Goal: Transaction & Acquisition: Purchase product/service

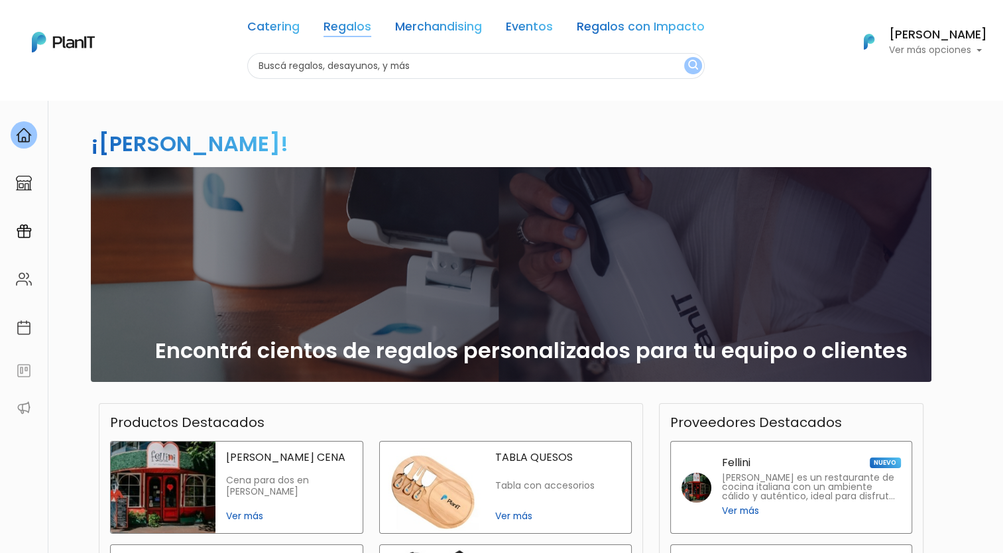
click at [351, 28] on link "Regalos" at bounding box center [348, 29] width 48 height 16
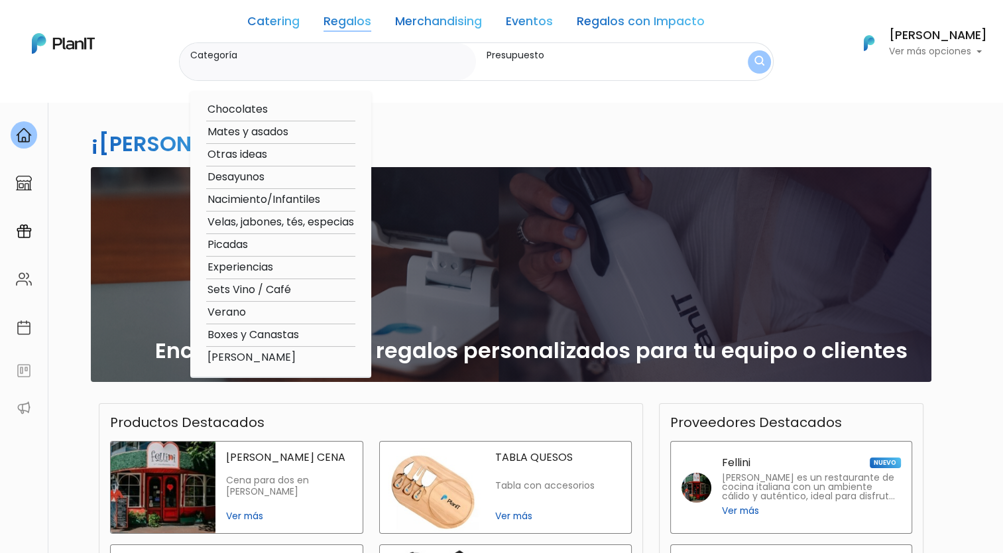
click at [292, 224] on option "Velas, jabones, tés, especias" at bounding box center [280, 222] width 149 height 17
type input "Velas, jabones, tés, especias"
type input "$0 - $1000"
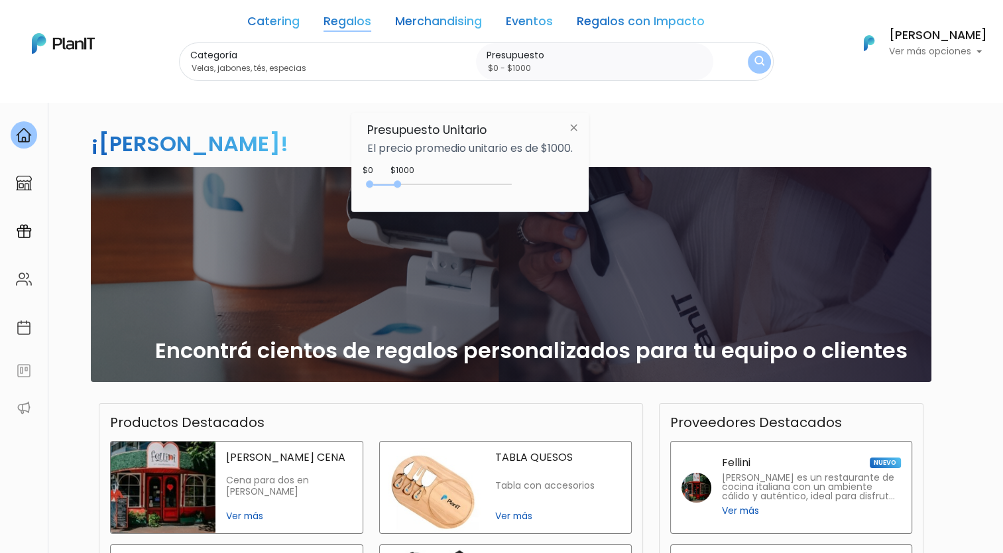
click at [750, 60] on button "submit" at bounding box center [759, 61] width 23 height 23
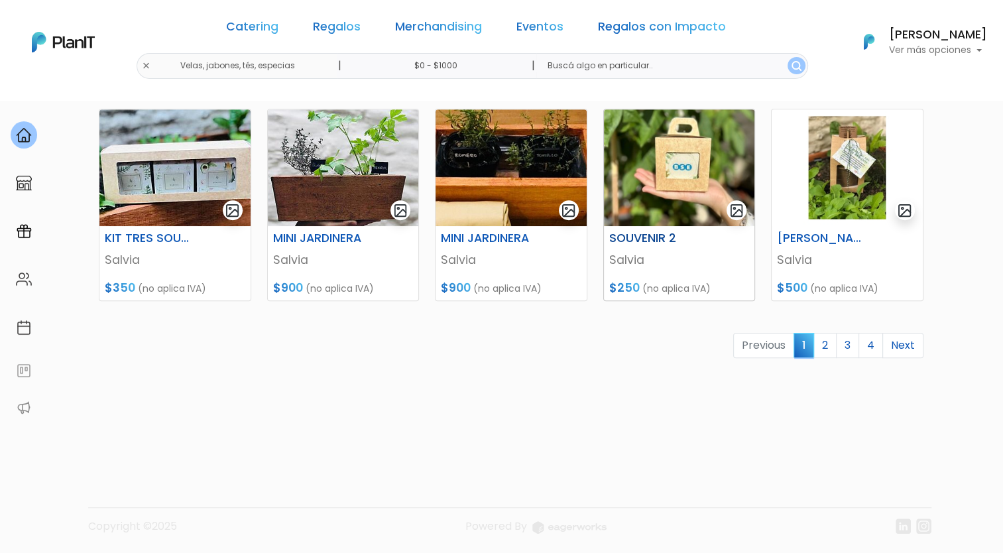
scroll to position [606, 0]
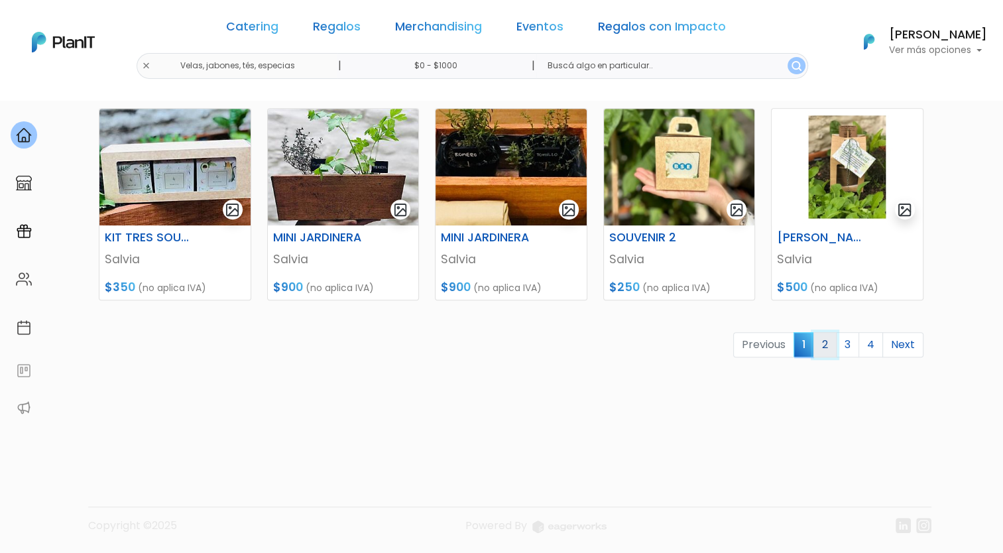
click at [821, 339] on link "2" at bounding box center [824, 344] width 23 height 25
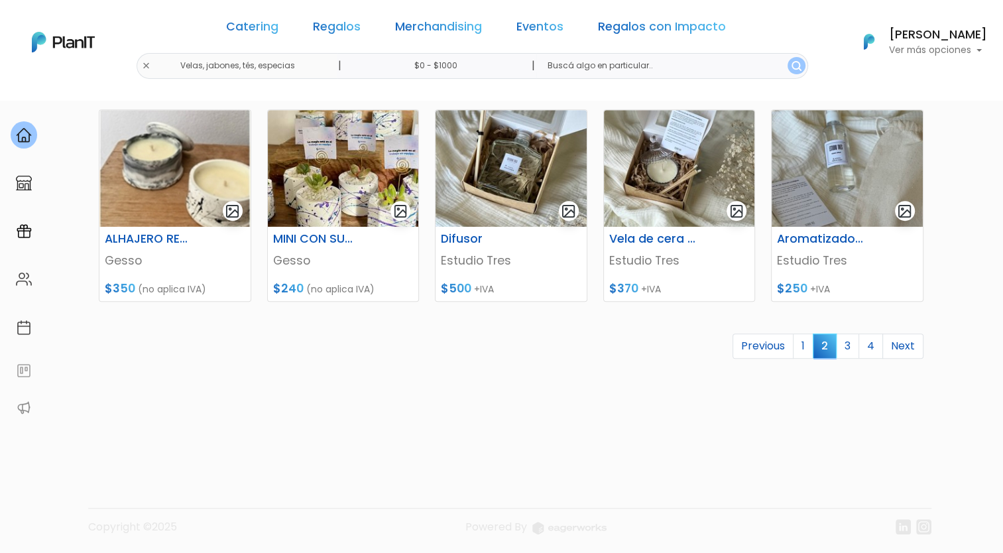
scroll to position [606, 0]
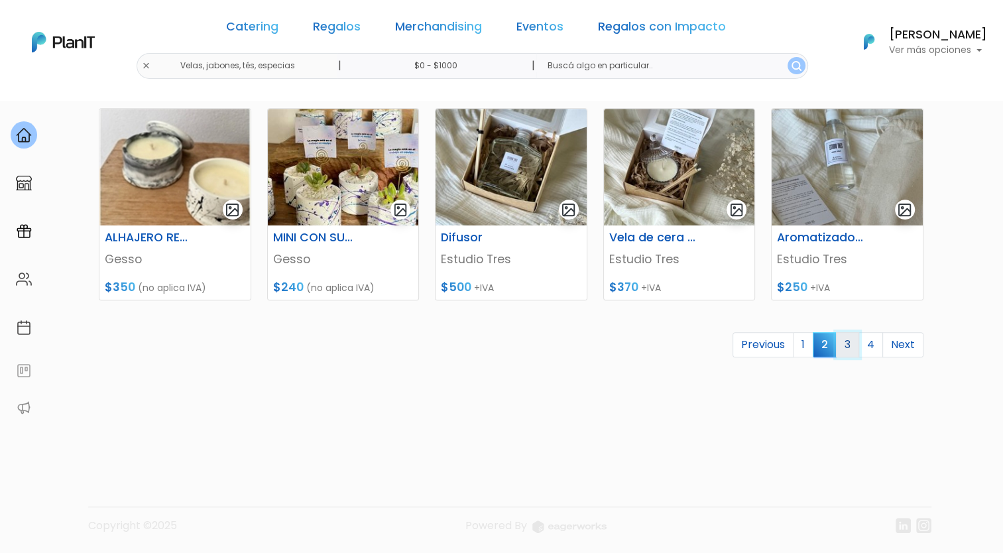
click at [852, 343] on link "3" at bounding box center [847, 344] width 23 height 25
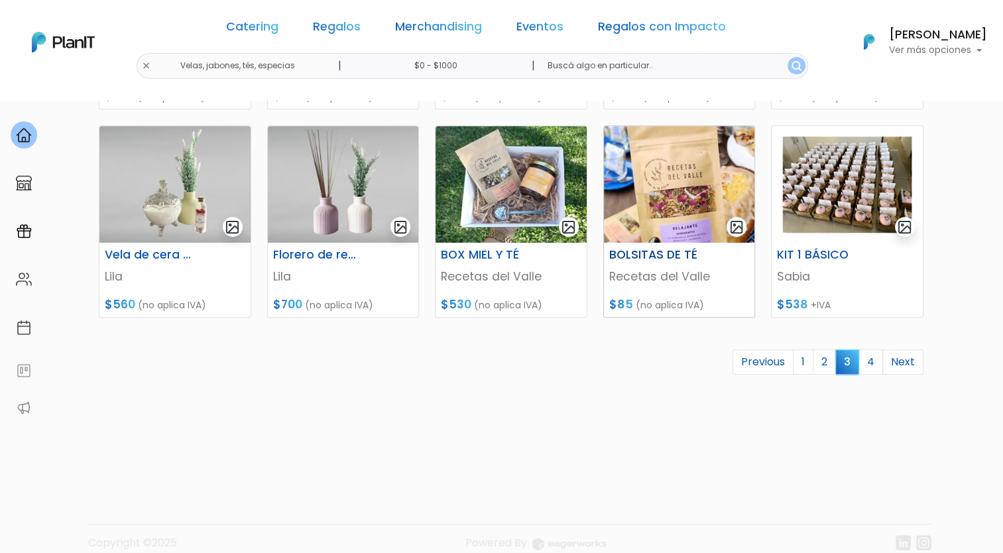
scroll to position [597, 0]
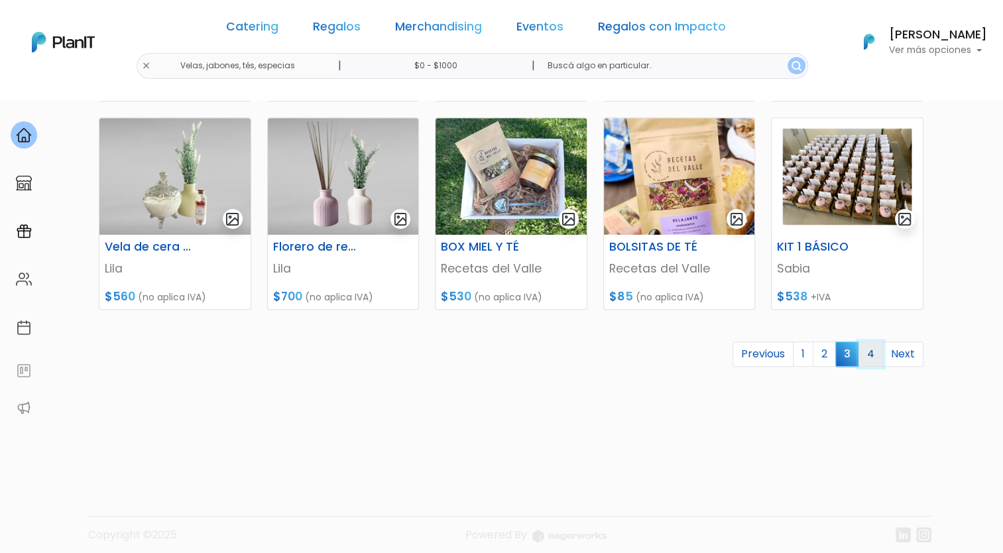
click at [876, 355] on link "4" at bounding box center [871, 353] width 25 height 25
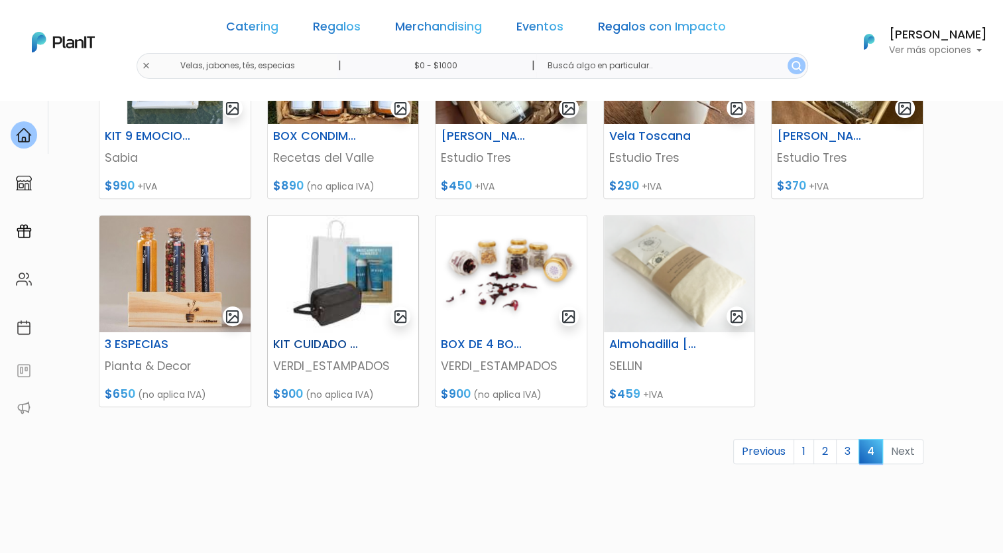
scroll to position [530, 0]
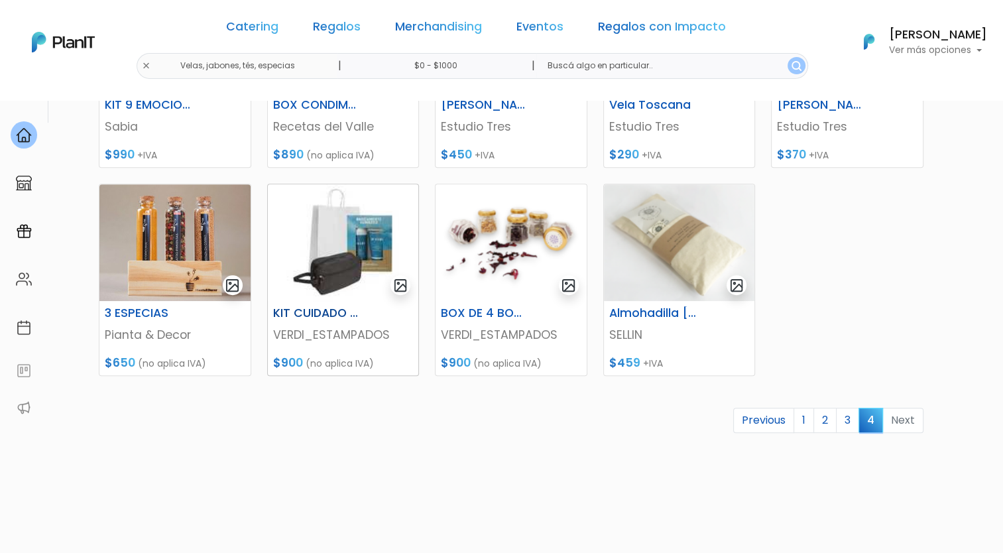
click at [334, 232] on img at bounding box center [343, 242] width 151 height 117
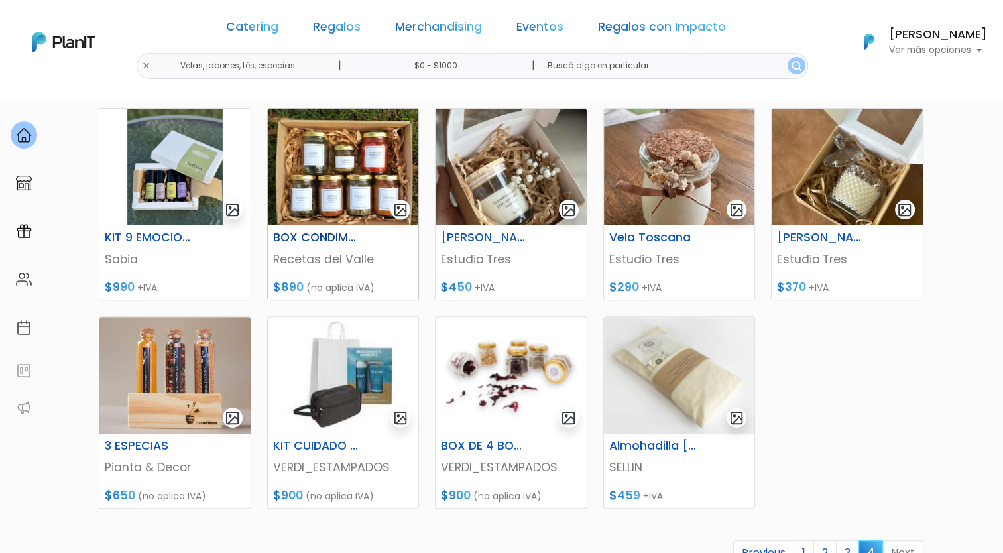
scroll to position [606, 0]
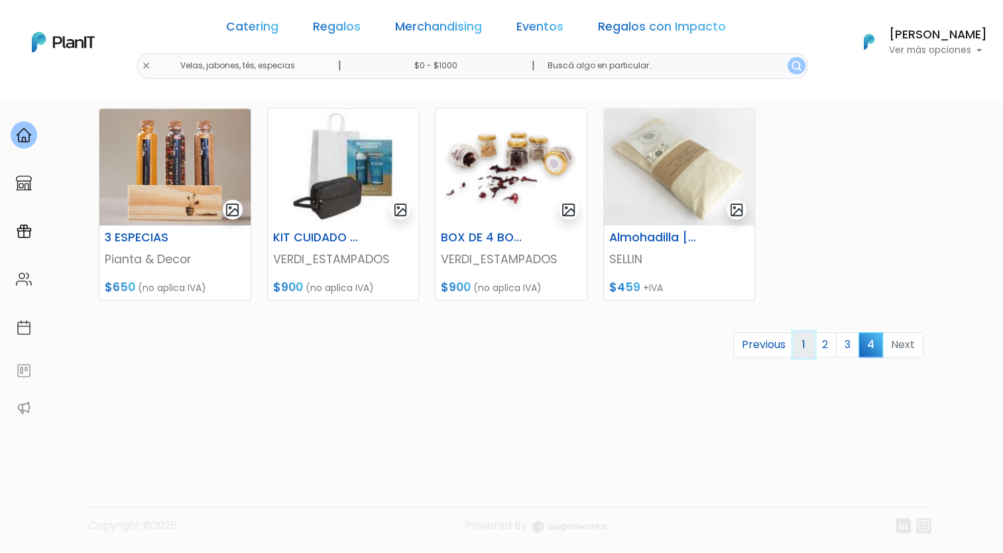
click at [807, 351] on link "1" at bounding box center [804, 344] width 21 height 25
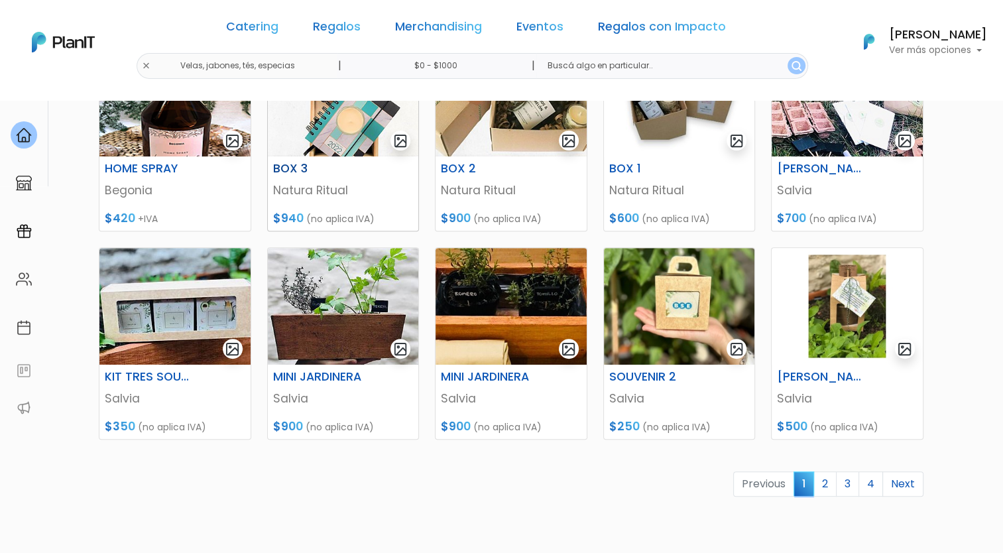
scroll to position [464, 0]
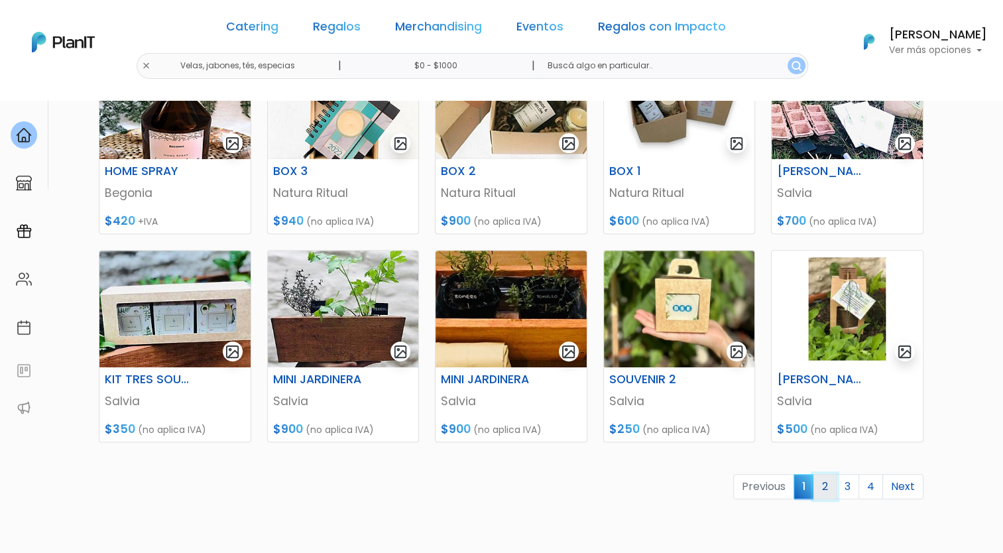
click at [826, 483] on link "2" at bounding box center [824, 486] width 23 height 25
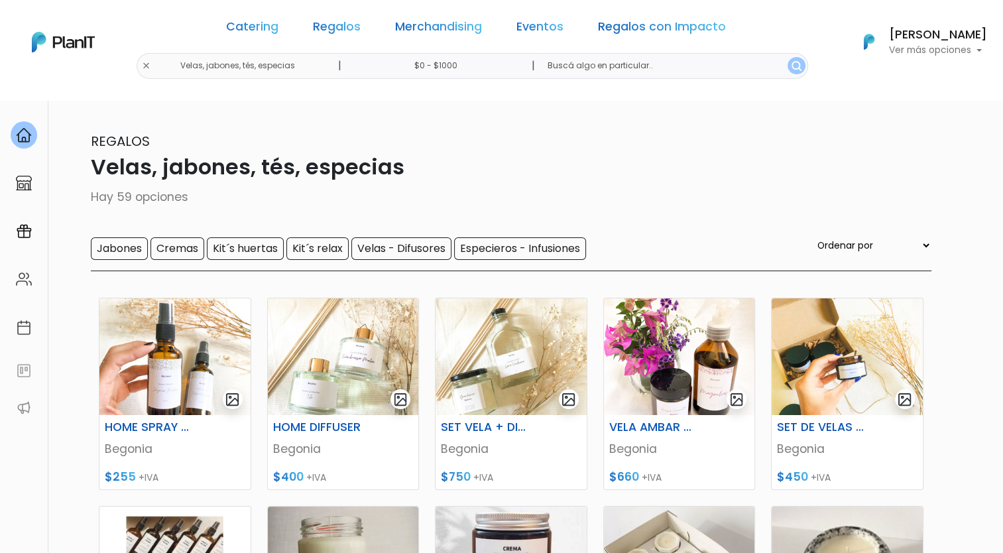
click at [186, 68] on div "Catering Regalos Merchandising Eventos Regalos con Impacto Velas, jabones, tés,…" at bounding box center [501, 42] width 1003 height 74
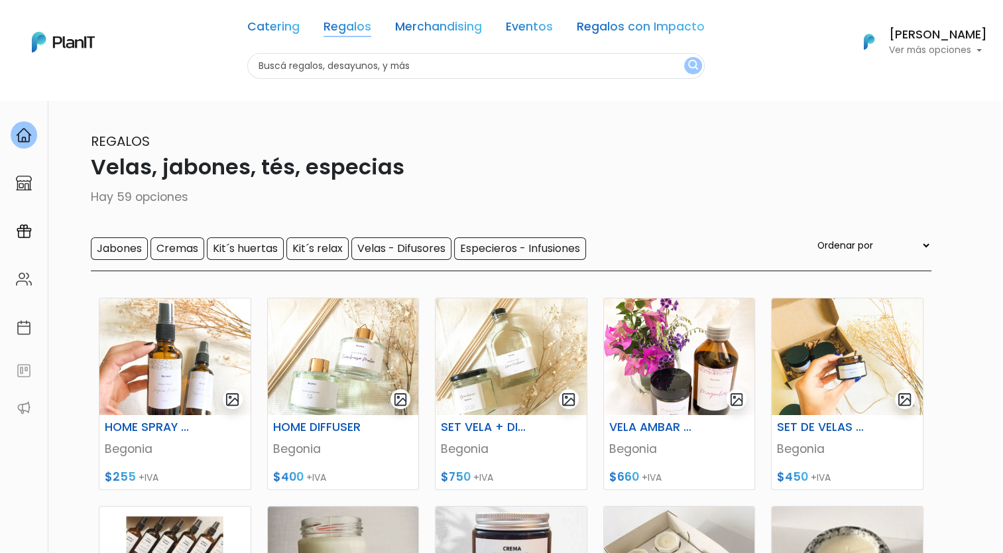
click at [339, 32] on link "Regalos" at bounding box center [348, 29] width 48 height 16
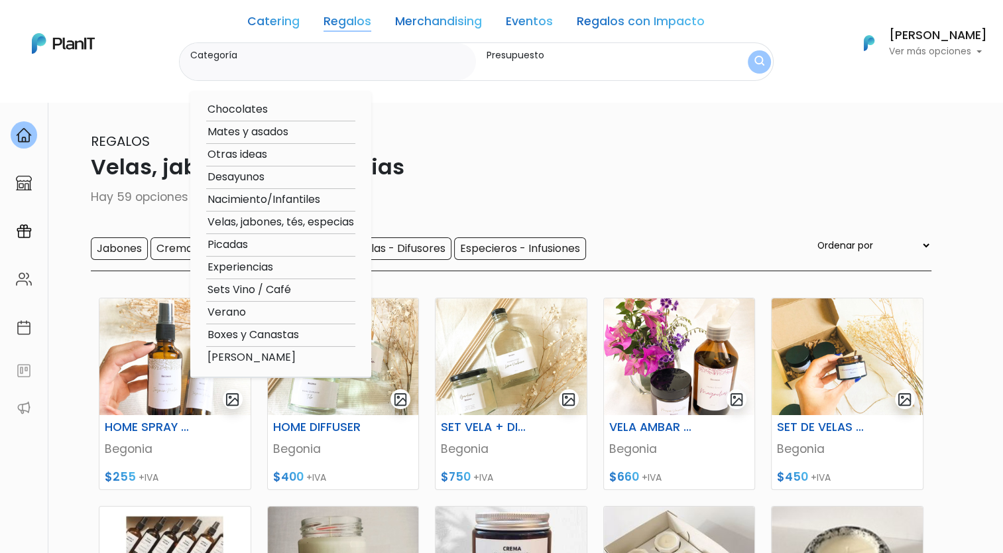
click at [241, 334] on option "Boxes y Canastas" at bounding box center [280, 335] width 149 height 17
type input "Boxes y Canastas"
type input "$0 - $1000"
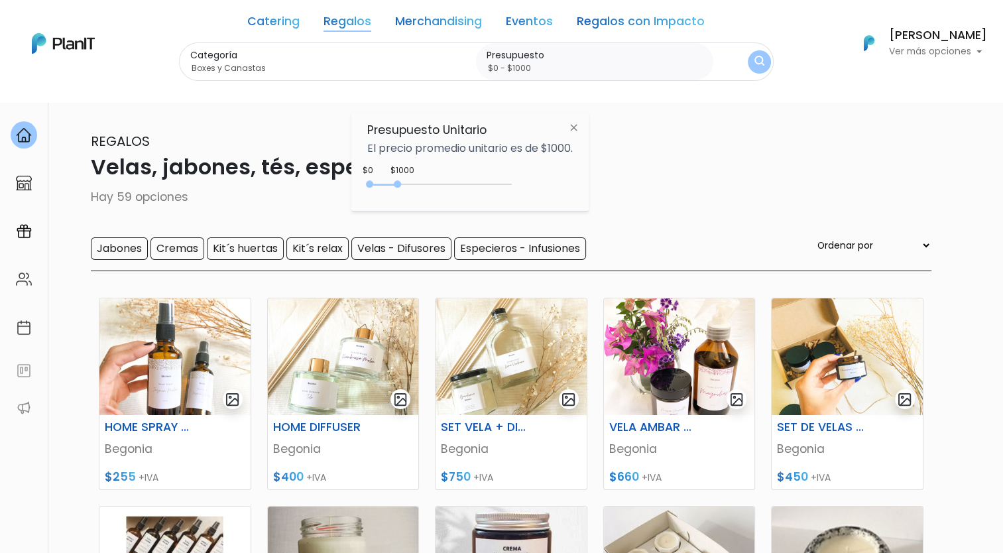
click at [573, 126] on img at bounding box center [574, 127] width 25 height 24
click at [377, 63] on input "Boxes y Canastas" at bounding box center [330, 68] width 281 height 13
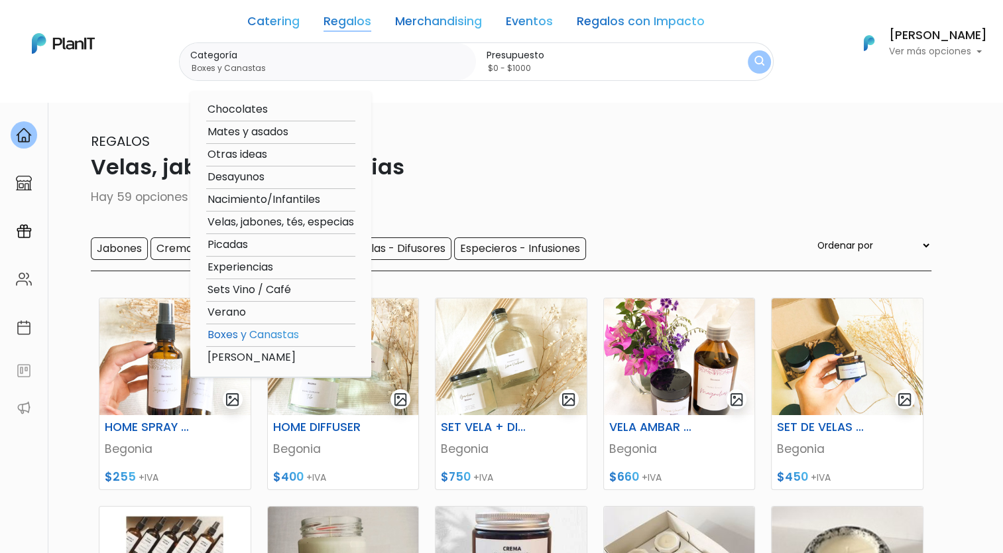
click at [764, 60] on button "submit" at bounding box center [759, 61] width 23 height 23
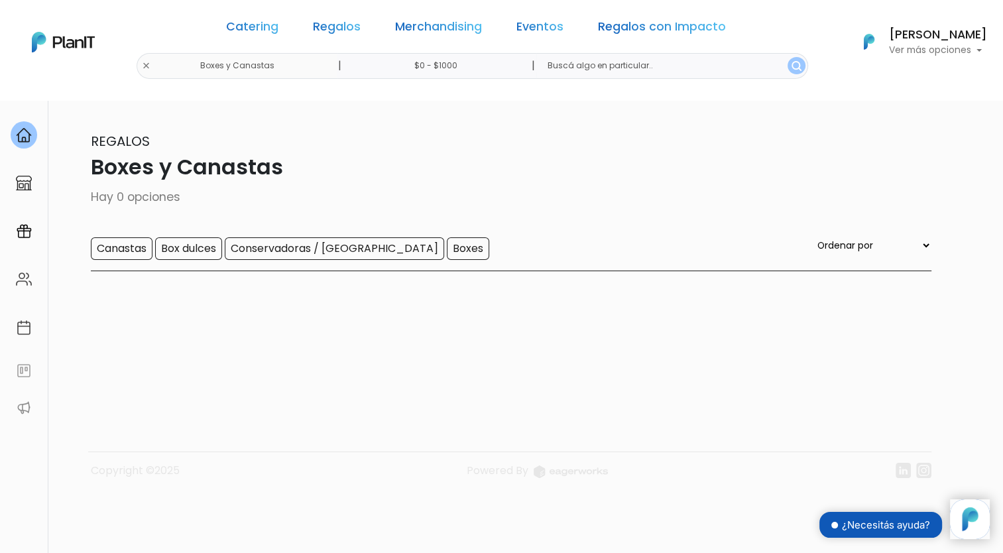
click at [468, 69] on input "$0 - $1000" at bounding box center [438, 66] width 202 height 26
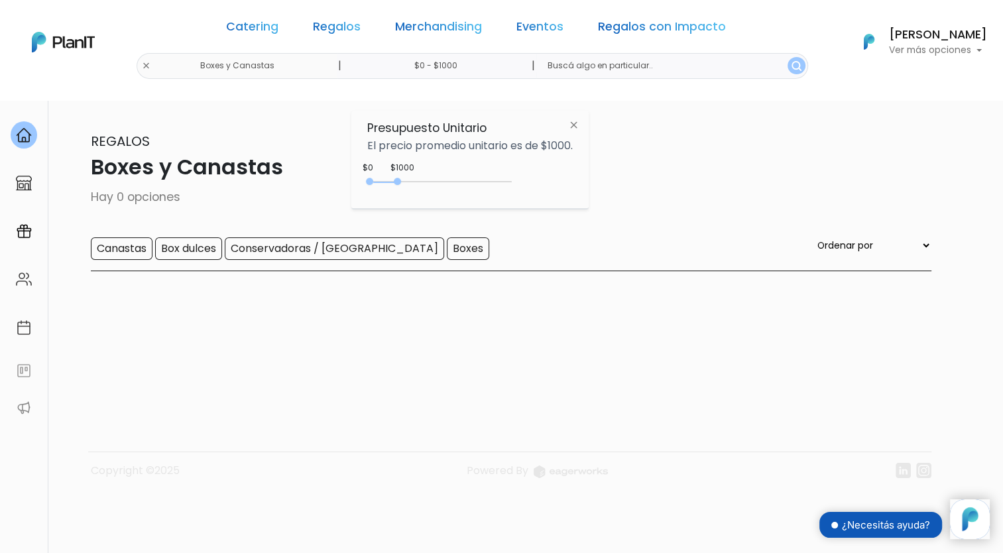
drag, startPoint x: 402, startPoint y: 177, endPoint x: 448, endPoint y: 180, distance: 46.5
click at [458, 179] on div "0 : 1000 0 1000 0,1000" at bounding box center [442, 184] width 139 height 16
type input "$0 - $4300"
drag, startPoint x: 399, startPoint y: 178, endPoint x: 493, endPoint y: 178, distance: 93.5
click at [493, 178] on div "0 : 4300 0 4300" at bounding box center [442, 184] width 139 height 13
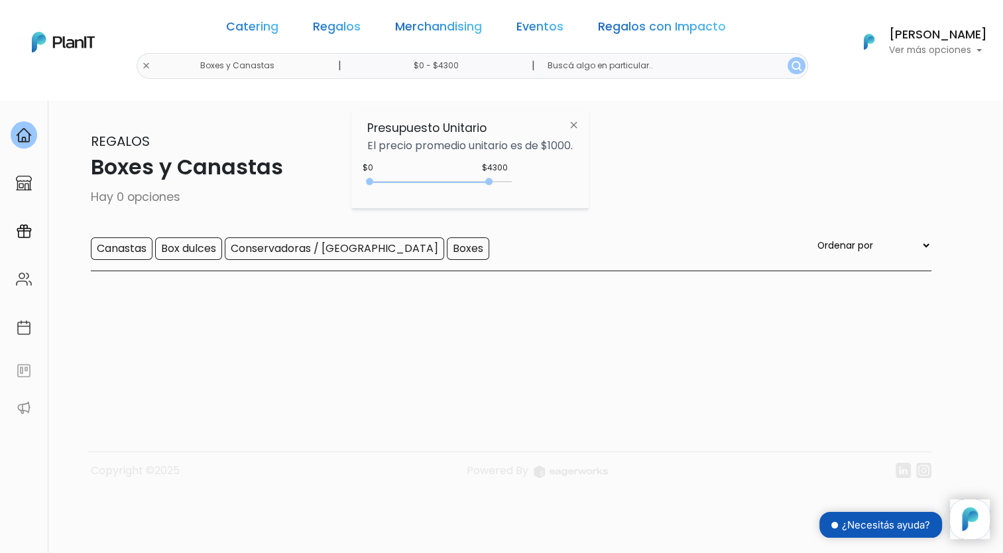
drag, startPoint x: 806, startPoint y: 164, endPoint x: 798, endPoint y: 162, distance: 8.4
click at [805, 164] on p "Boxes y Canastas" at bounding box center [501, 167] width 859 height 32
click at [792, 68] on img "submit" at bounding box center [797, 66] width 10 height 10
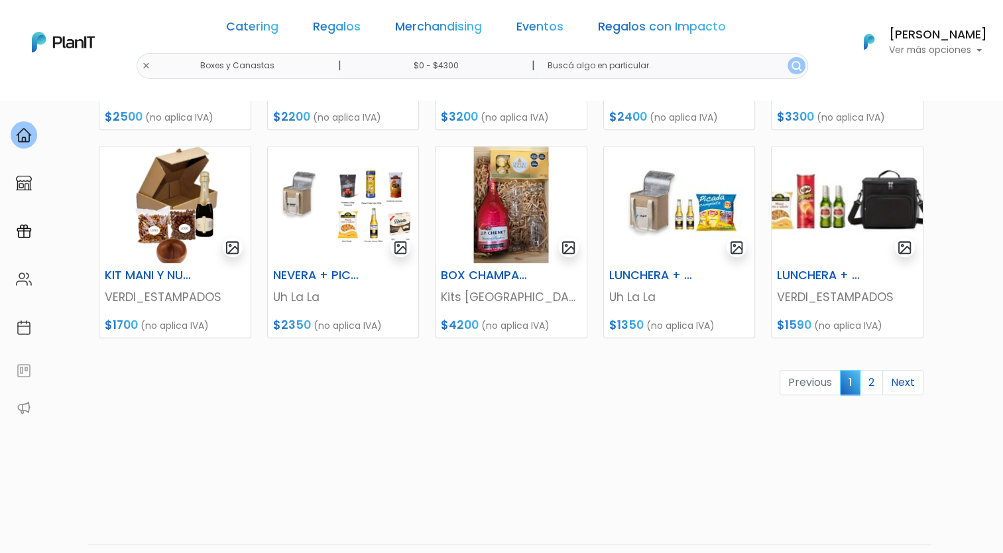
scroll to position [606, 0]
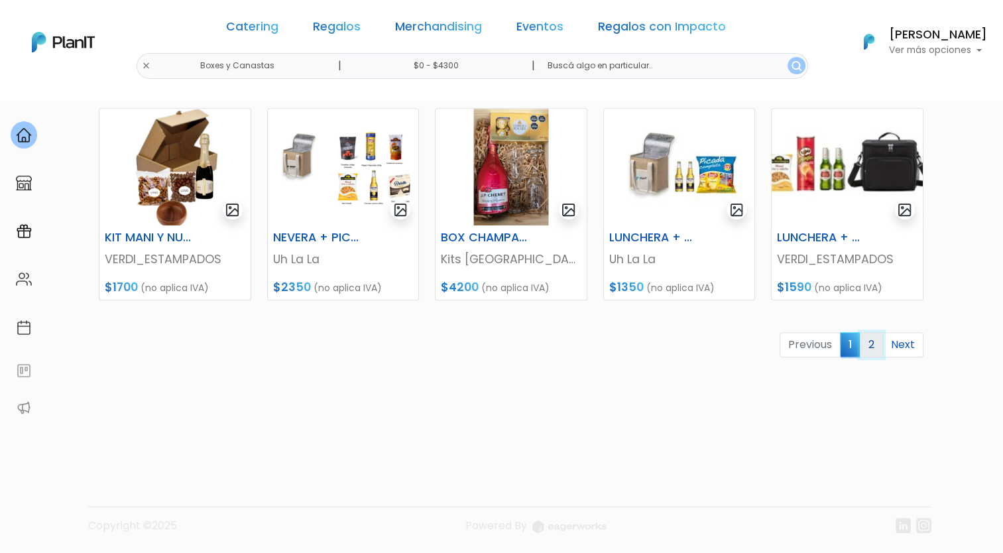
click at [870, 343] on link "2" at bounding box center [871, 344] width 23 height 25
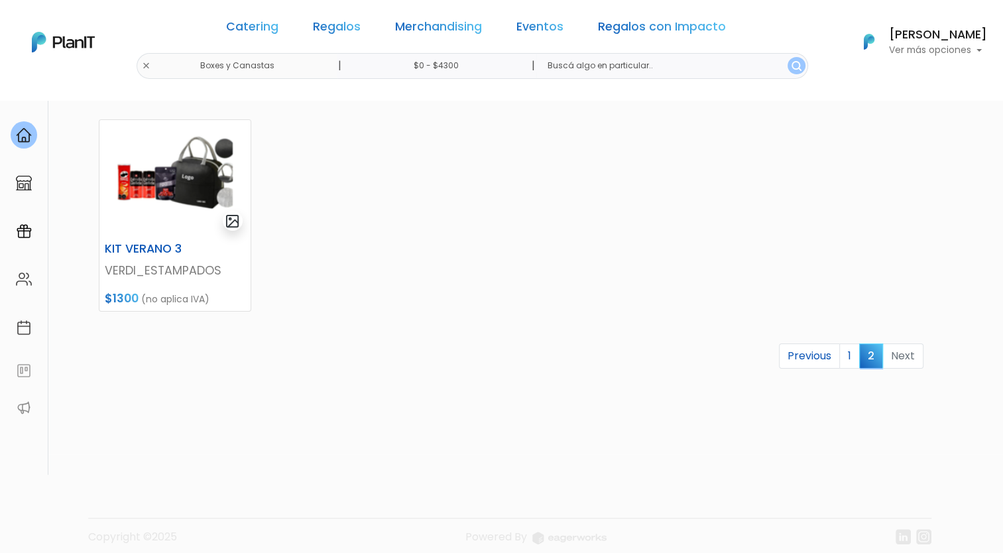
scroll to position [190, 0]
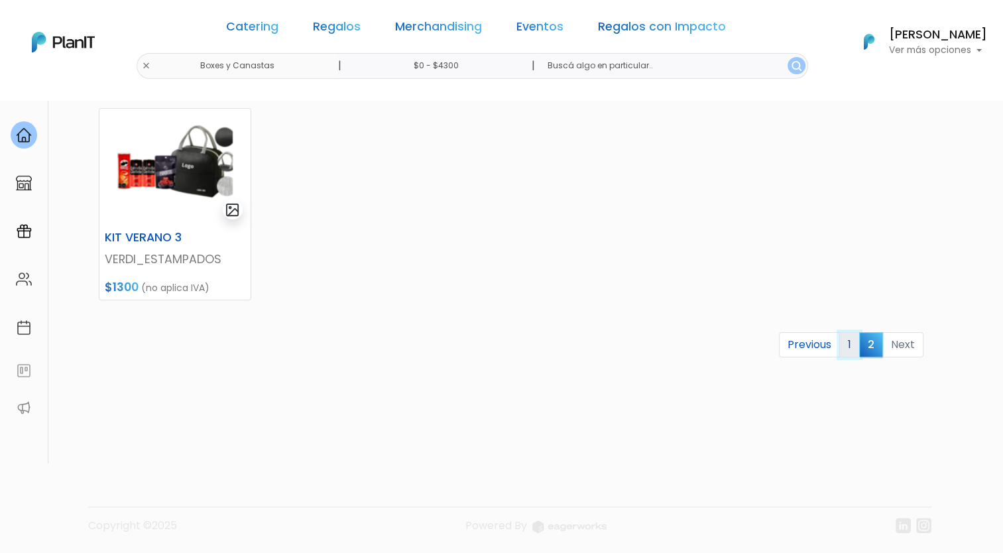
click at [857, 348] on link "1" at bounding box center [849, 344] width 21 height 25
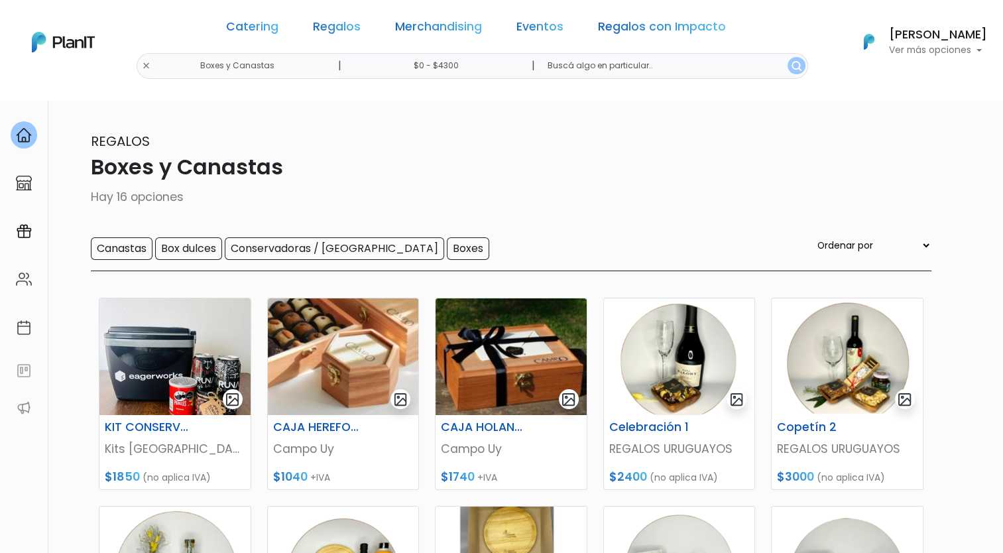
click at [184, 65] on div "Catering Regalos Merchandising Eventos Regalos con Impacto Boxes y Canastas | $…" at bounding box center [501, 42] width 1003 height 74
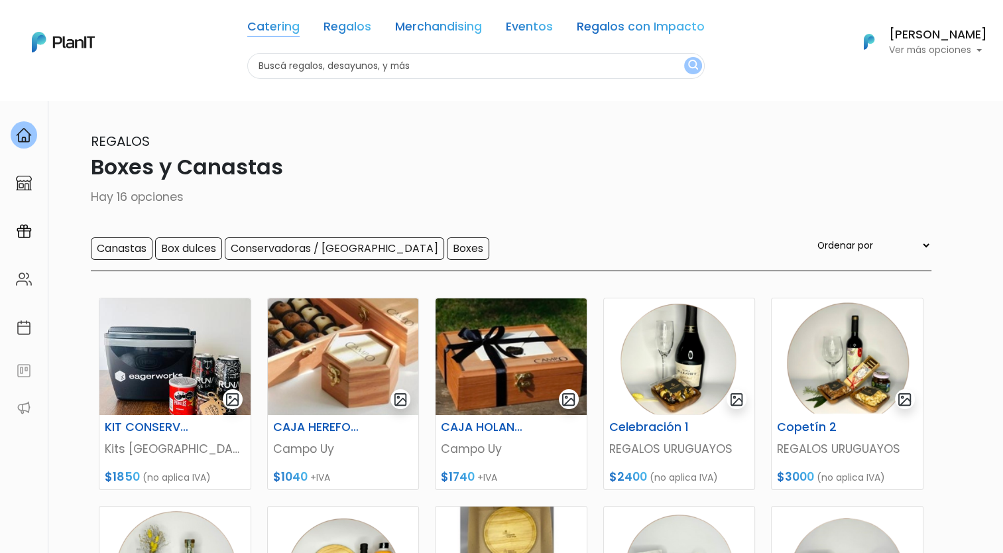
click at [296, 34] on link "Catering" at bounding box center [273, 29] width 52 height 16
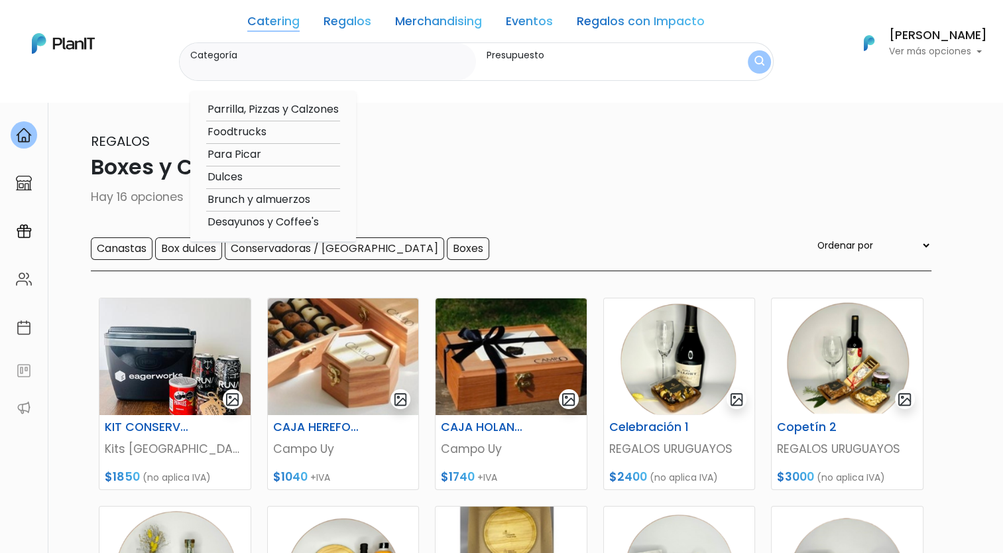
click at [340, 28] on link "Regalos" at bounding box center [348, 24] width 48 height 16
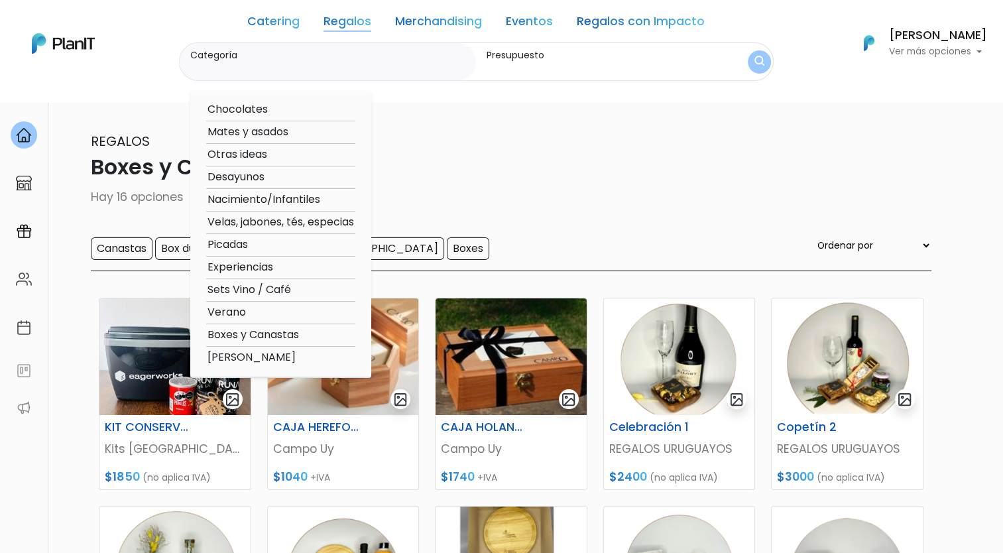
click at [245, 312] on option "Verano" at bounding box center [280, 312] width 149 height 17
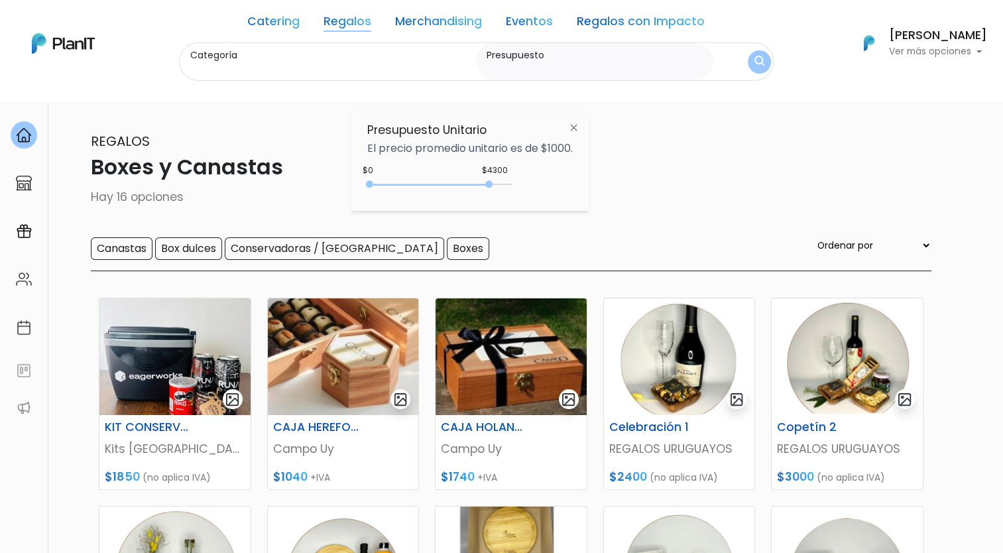
type input "Verano"
type input "$0 - $4300"
click at [754, 66] on img "submit" at bounding box center [759, 62] width 10 height 13
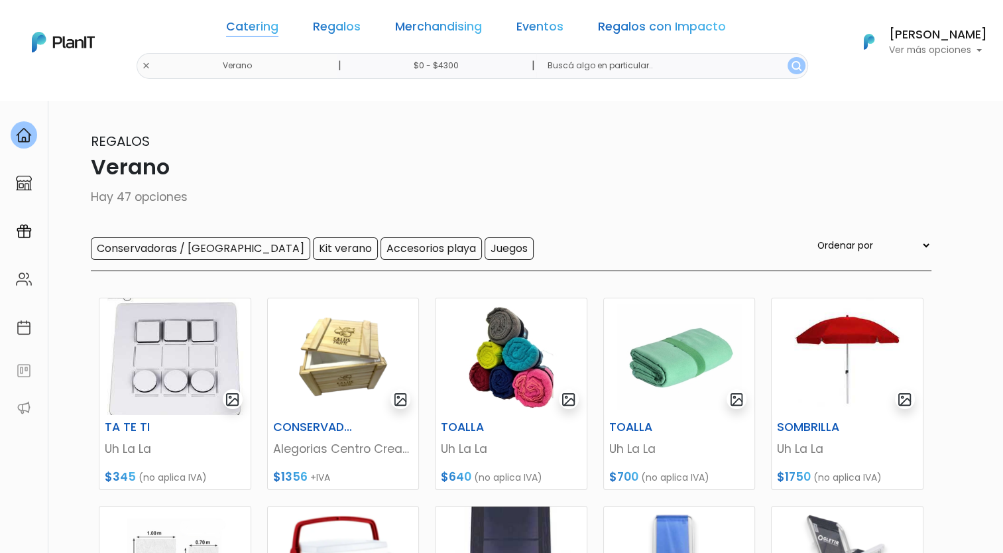
click at [273, 32] on link "Catering" at bounding box center [252, 29] width 52 height 16
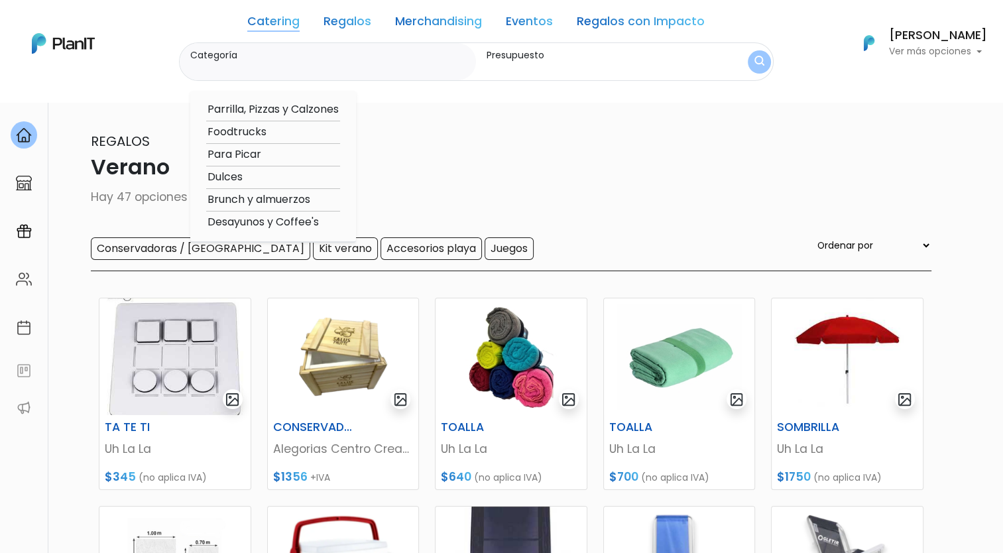
click at [339, 29] on link "Regalos" at bounding box center [348, 24] width 48 height 16
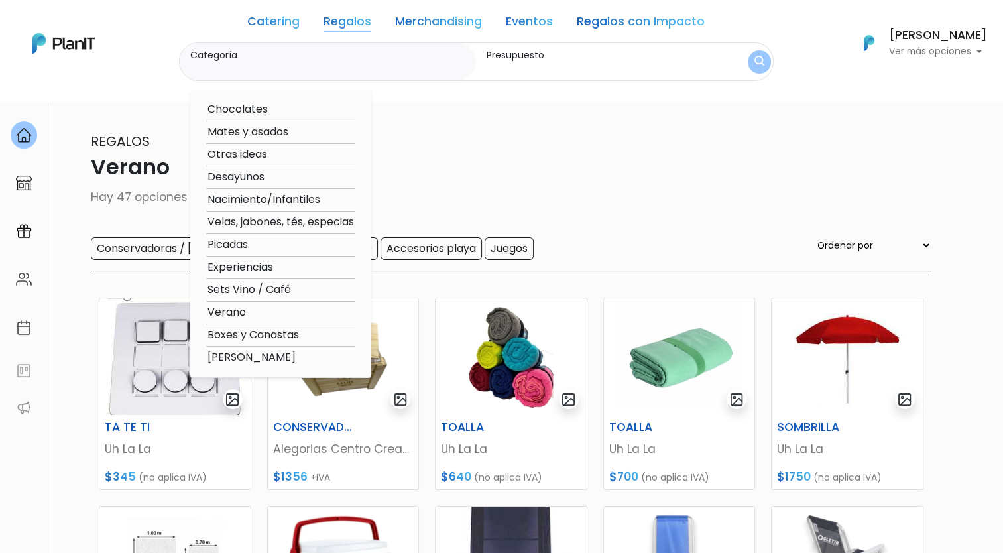
click at [255, 267] on option "Experiencias" at bounding box center [280, 267] width 149 height 17
type input "Experiencias"
type input "$0 - $4300"
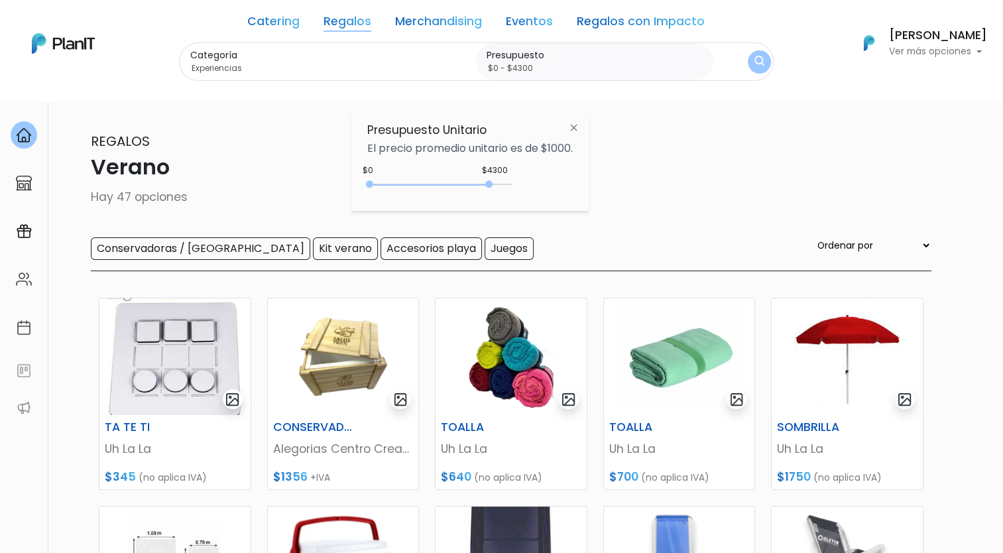
click at [756, 62] on img "submit" at bounding box center [759, 62] width 10 height 13
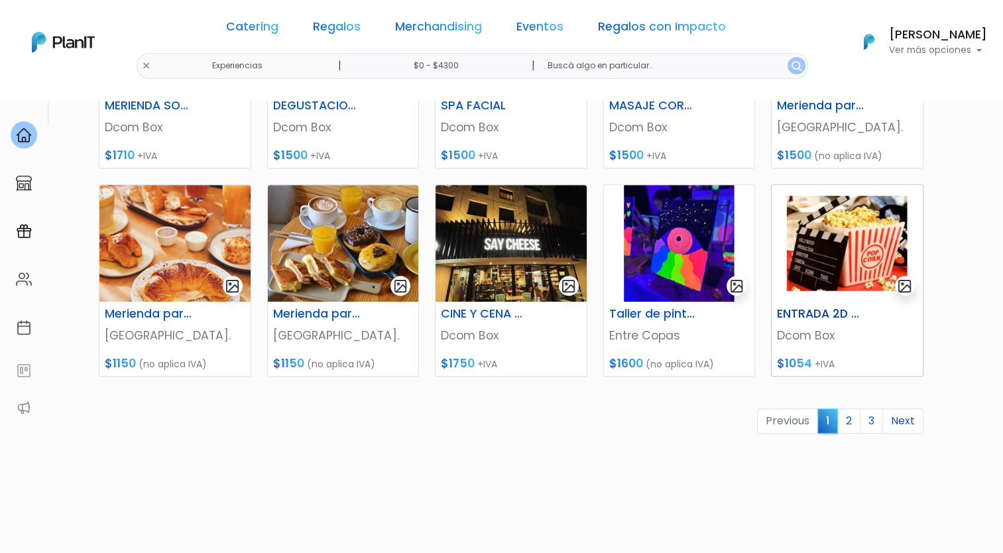
scroll to position [530, 0]
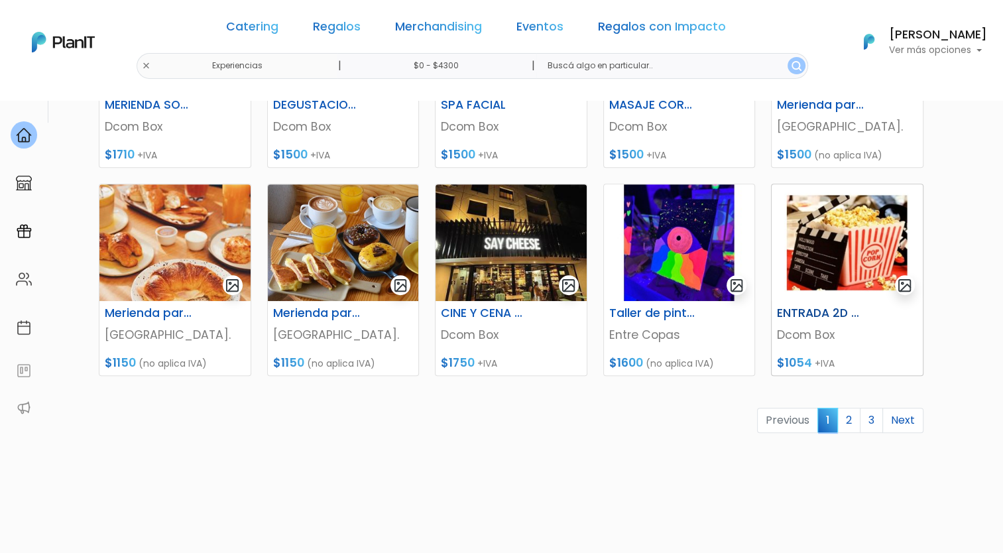
click at [807, 318] on h6 "ENTRADA 2D + POP + REFRESCO" at bounding box center [821, 313] width 104 height 14
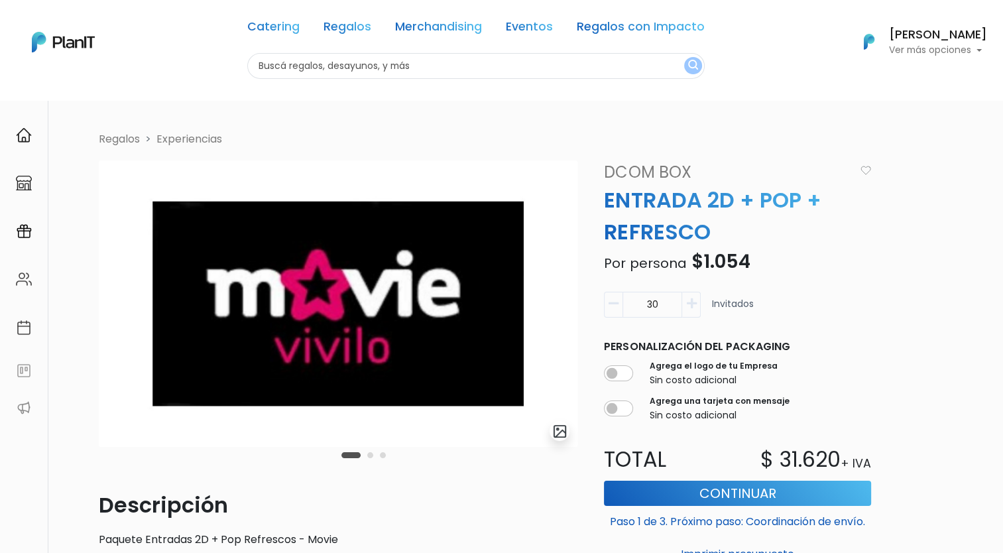
click at [701, 314] on div "30 Invitados" at bounding box center [737, 310] width 267 height 36
click at [615, 306] on icon "button" at bounding box center [614, 304] width 10 height 12
click at [617, 307] on icon "button" at bounding box center [614, 304] width 10 height 12
click at [676, 295] on input "30" at bounding box center [653, 305] width 60 height 26
click at [699, 292] on button "button" at bounding box center [691, 305] width 19 height 26
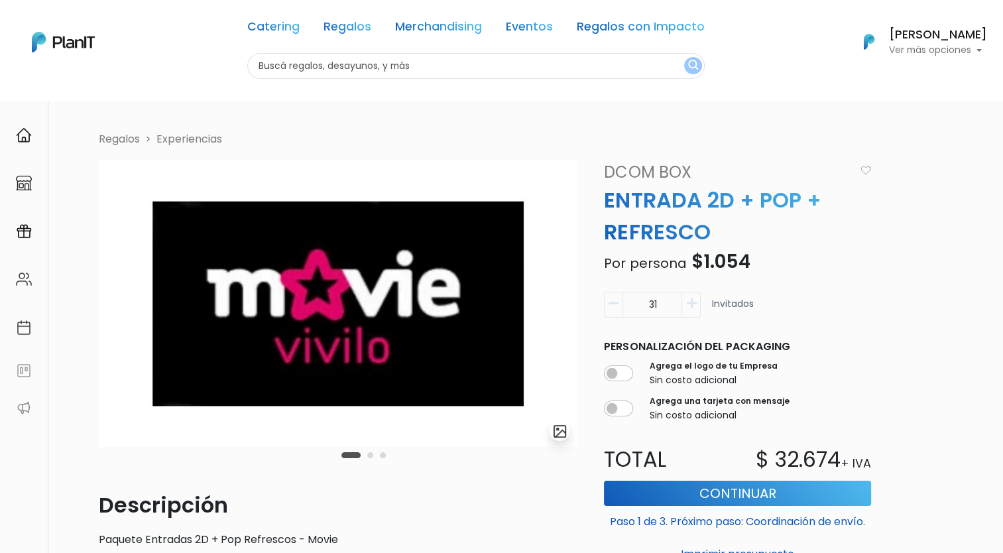
click at [626, 306] on input "31" at bounding box center [653, 305] width 60 height 26
click at [620, 305] on button "button" at bounding box center [613, 305] width 19 height 26
type input "30"
click at [620, 305] on button "button" at bounding box center [613, 305] width 19 height 26
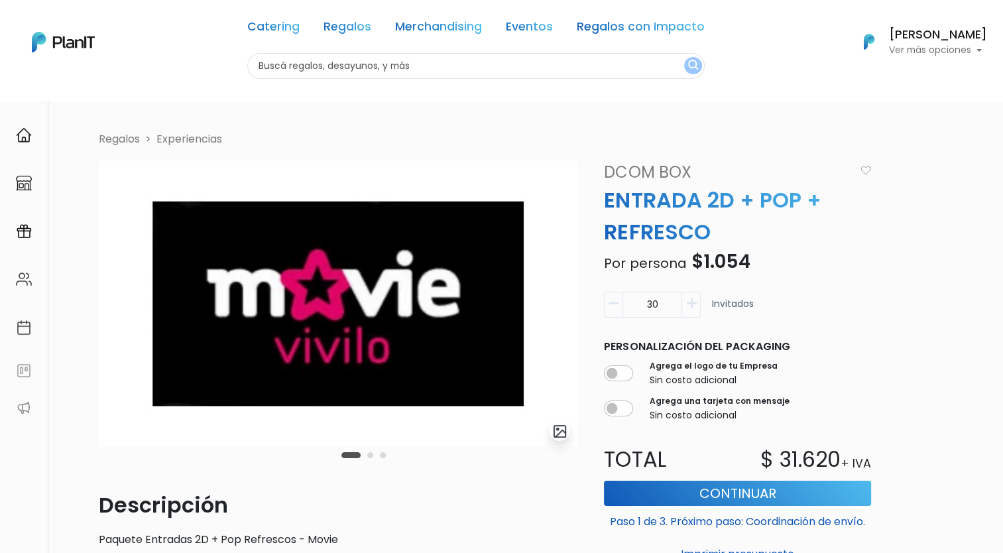
click at [620, 305] on button "button" at bounding box center [613, 305] width 19 height 26
click at [651, 298] on input "30" at bounding box center [653, 305] width 60 height 26
click at [627, 305] on input "30" at bounding box center [653, 305] width 60 height 26
click at [623, 305] on input "30" at bounding box center [653, 305] width 60 height 26
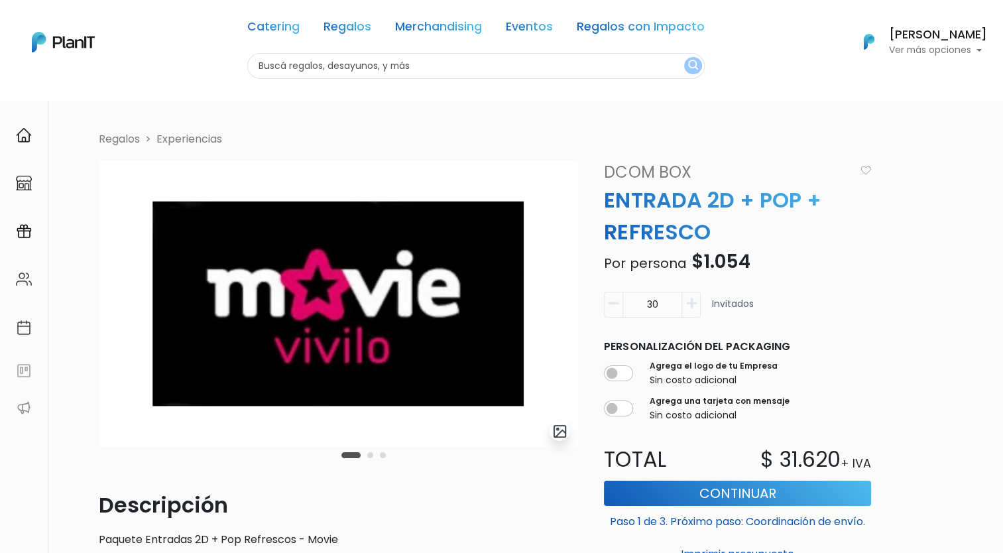
click at [620, 304] on button "button" at bounding box center [613, 305] width 19 height 26
click at [620, 303] on button "button" at bounding box center [613, 305] width 19 height 26
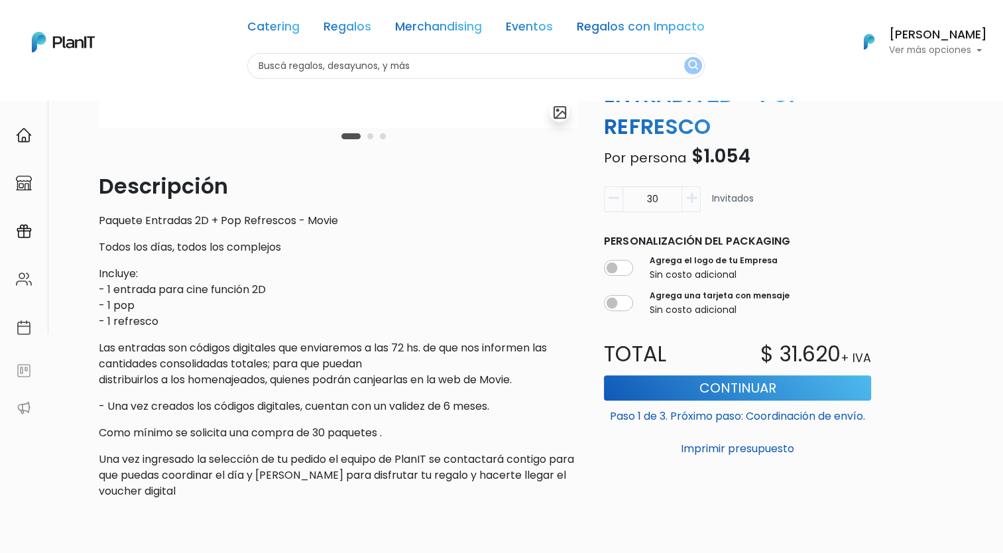
scroll to position [352, 0]
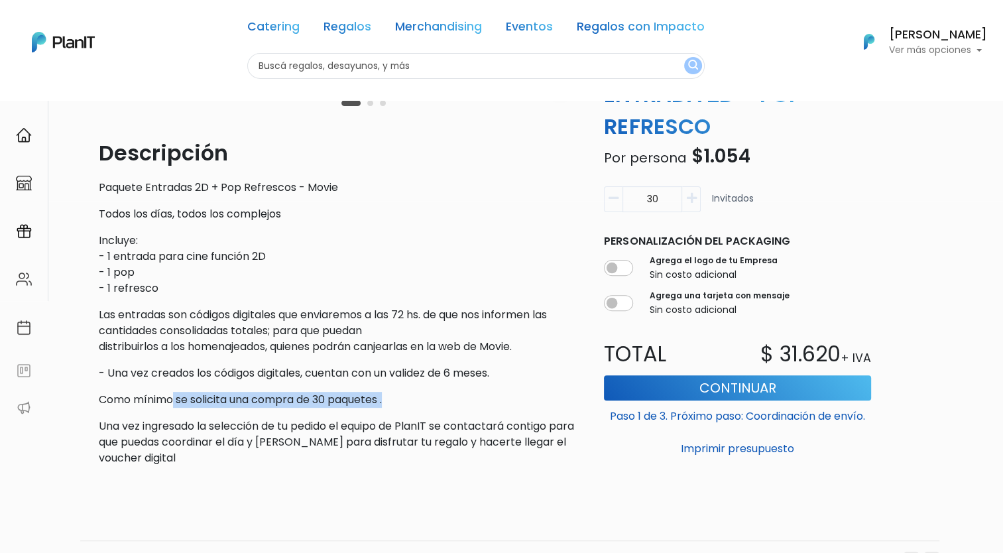
drag, startPoint x: 172, startPoint y: 404, endPoint x: 443, endPoint y: 390, distance: 270.8
click at [443, 390] on div "Descripción Paquete Entradas 2D + Pop Refrescos - Movie Todos los días, todos l…" at bounding box center [338, 301] width 479 height 329
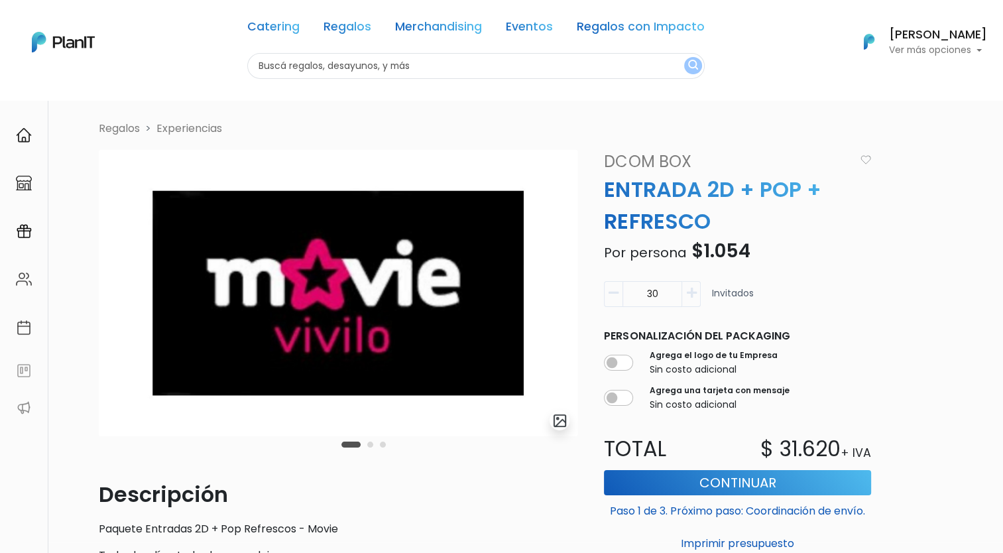
scroll to position [199, 0]
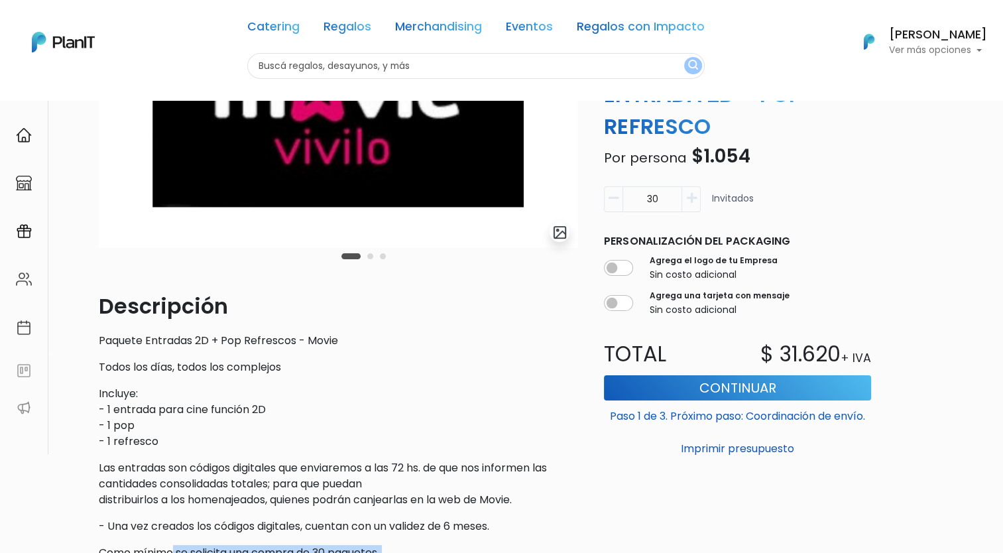
click at [370, 257] on button "Carousel Page 2" at bounding box center [370, 256] width 6 height 6
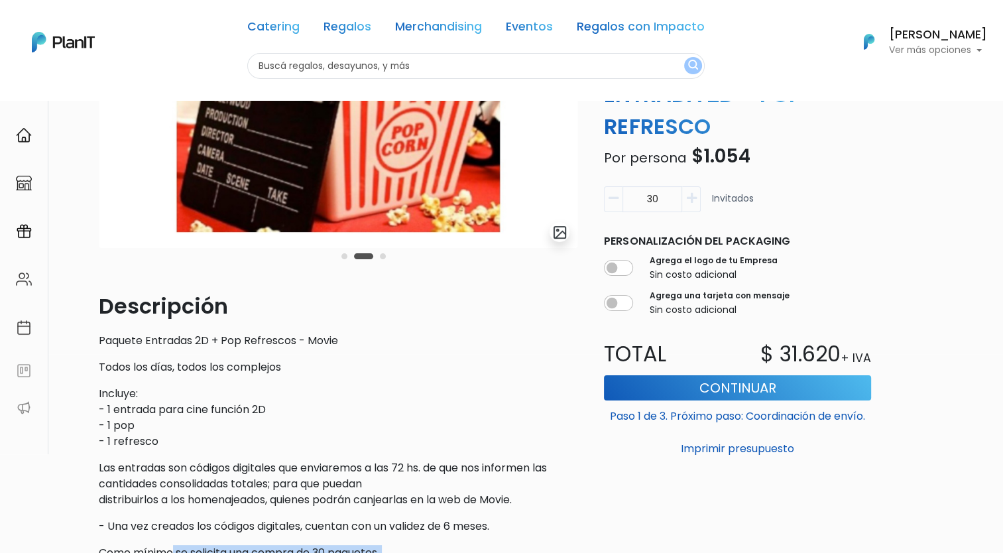
click at [385, 256] on button "Carousel Page 3" at bounding box center [383, 256] width 6 height 6
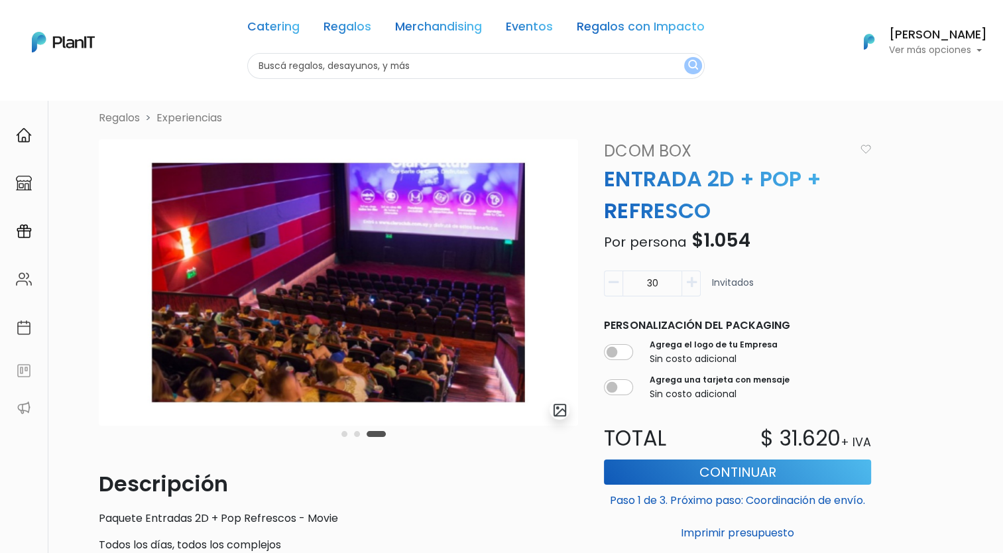
scroll to position [0, 0]
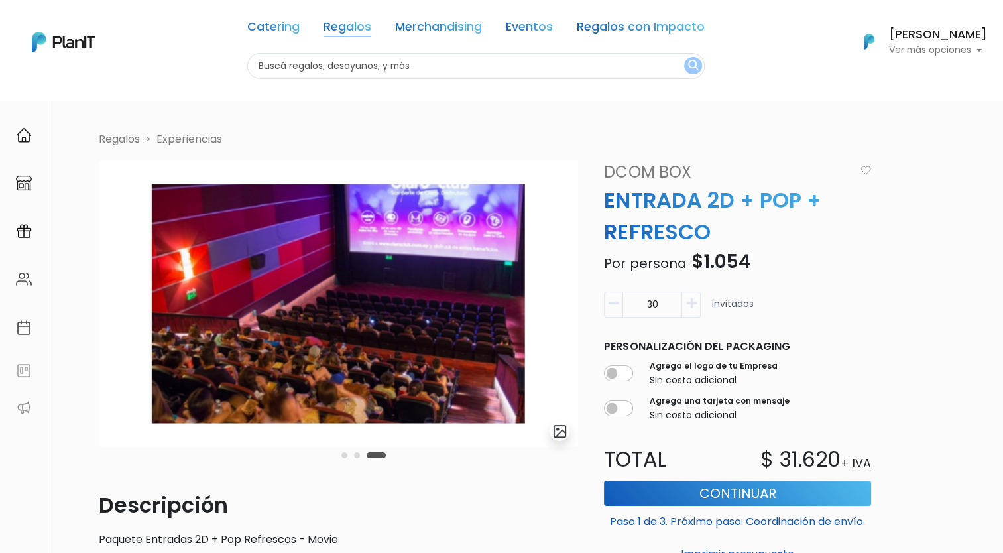
click at [358, 27] on link "Regalos" at bounding box center [348, 29] width 48 height 16
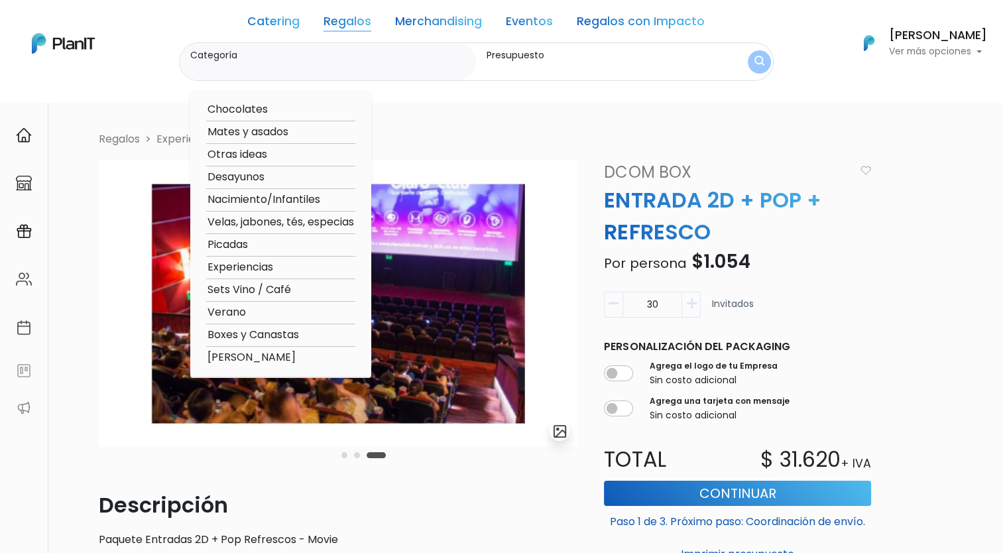
click at [289, 17] on link "Catering" at bounding box center [273, 24] width 52 height 16
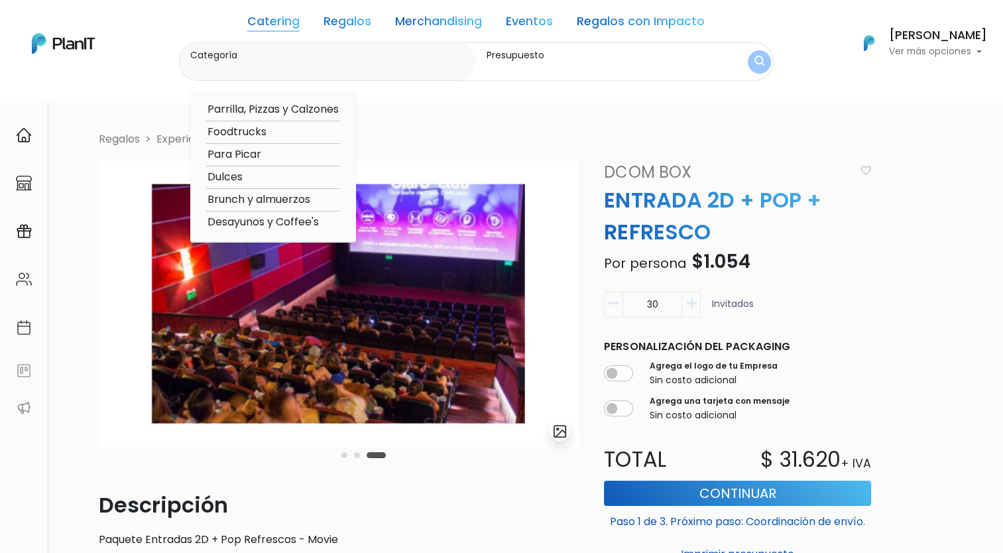
click at [343, 27] on link "Regalos" at bounding box center [348, 24] width 48 height 16
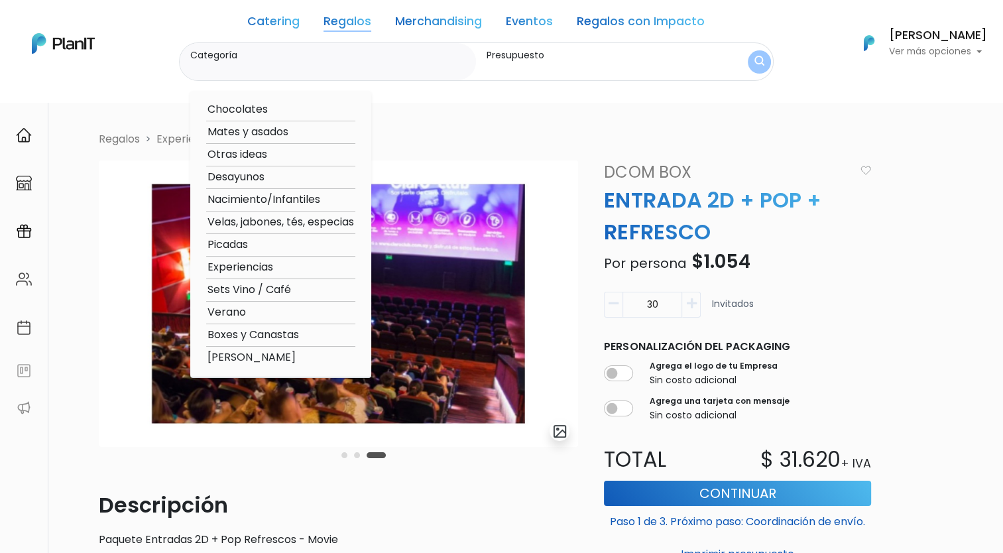
click at [258, 292] on option "Sets Vino / Café" at bounding box center [280, 290] width 149 height 17
type input "Sets Vino / Café"
type input "$0 - $1000"
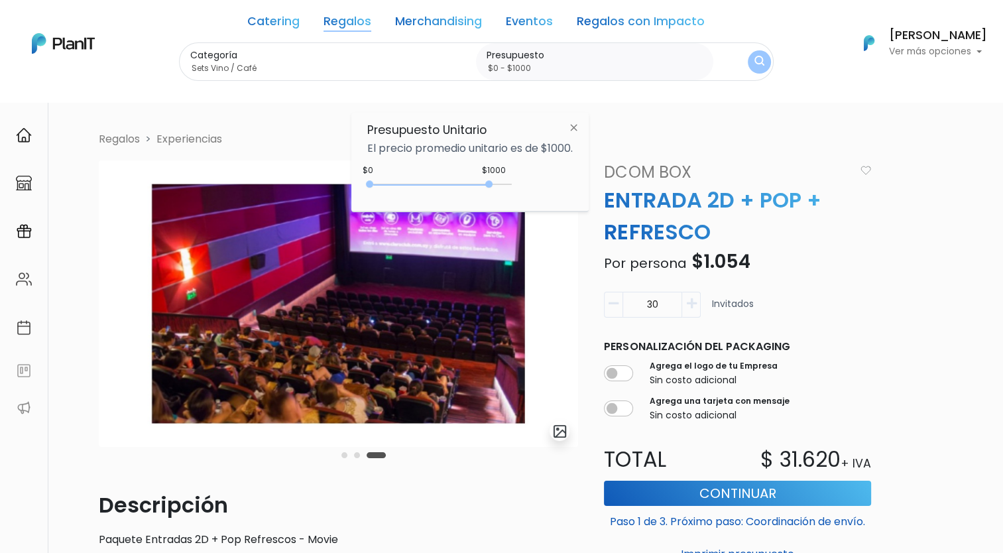
click at [289, 26] on link "Catering" at bounding box center [273, 24] width 52 height 16
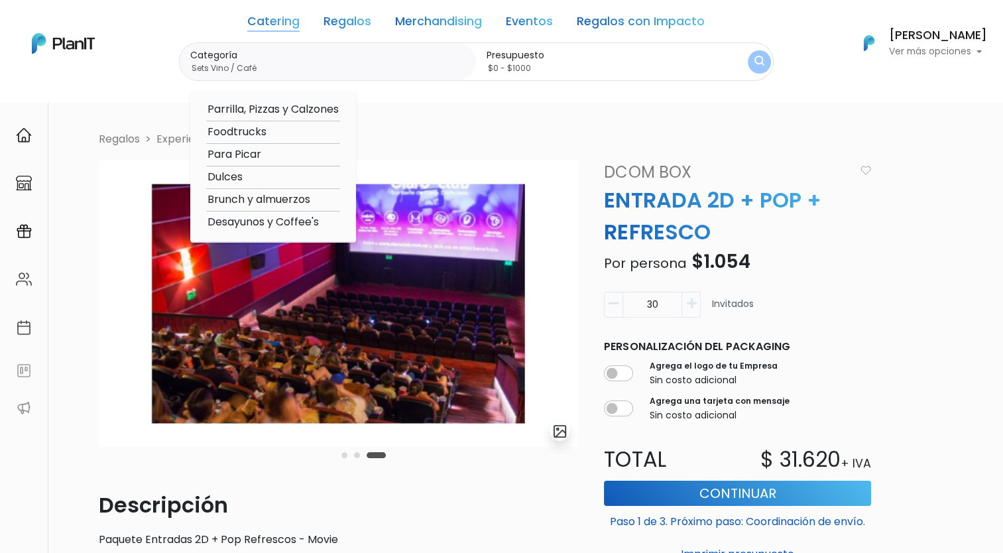
click at [334, 16] on link "Regalos" at bounding box center [348, 24] width 48 height 16
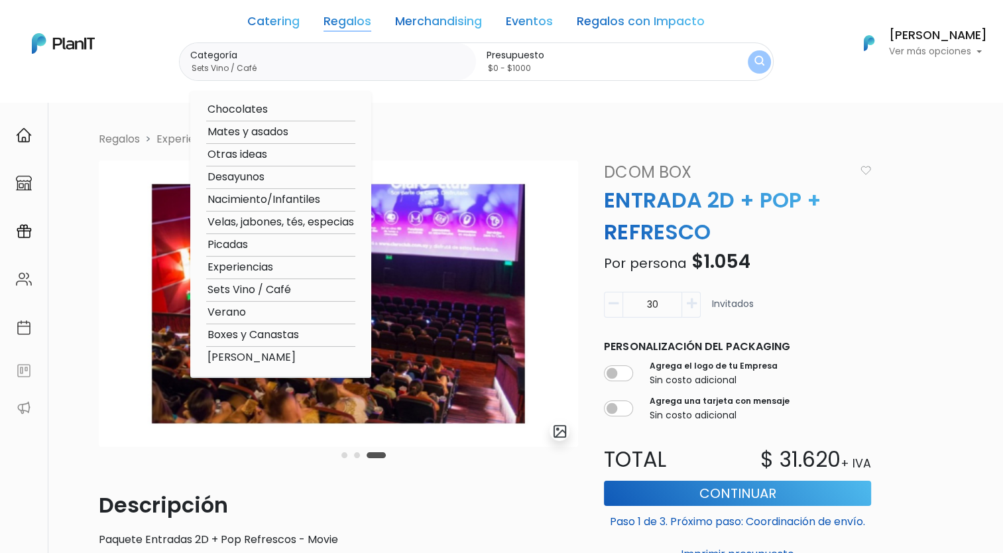
click at [253, 112] on option "Chocolates" at bounding box center [280, 109] width 149 height 17
type input "Chocolates"
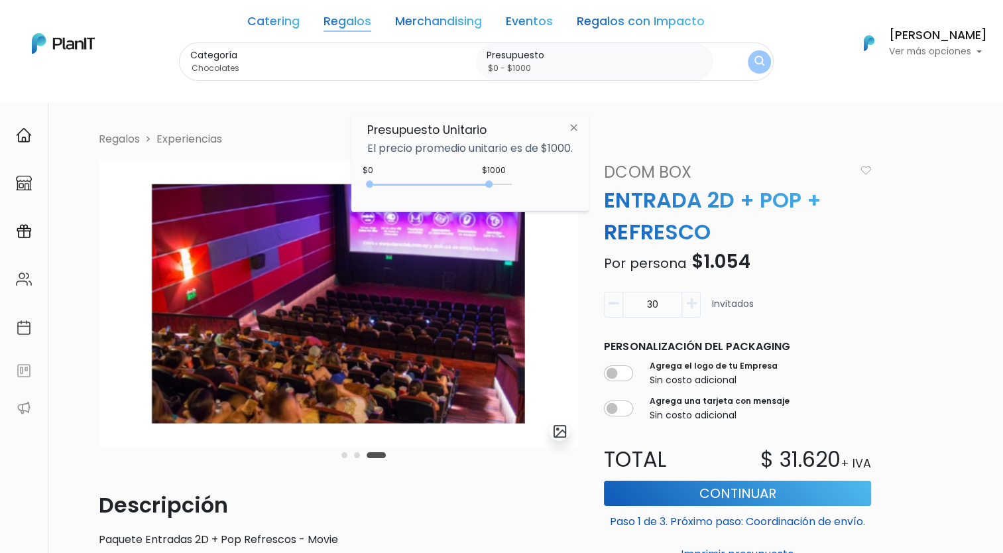
click at [750, 70] on div "Categoría Chocolates Chocolates Mates y asados Otras ideas Desayunos Nacimiento…" at bounding box center [476, 61] width 595 height 39
click at [759, 66] on img "submit" at bounding box center [759, 62] width 10 height 13
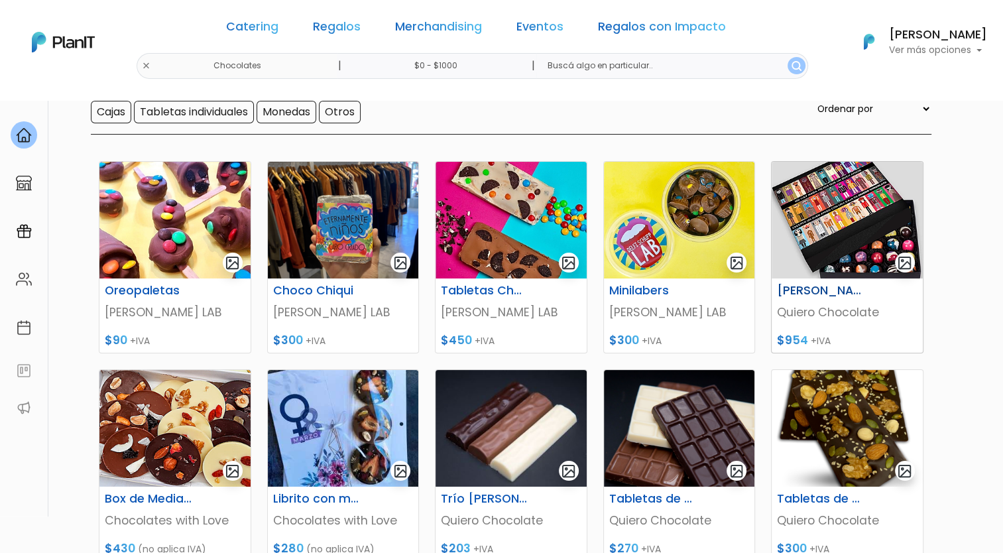
scroll to position [133, 0]
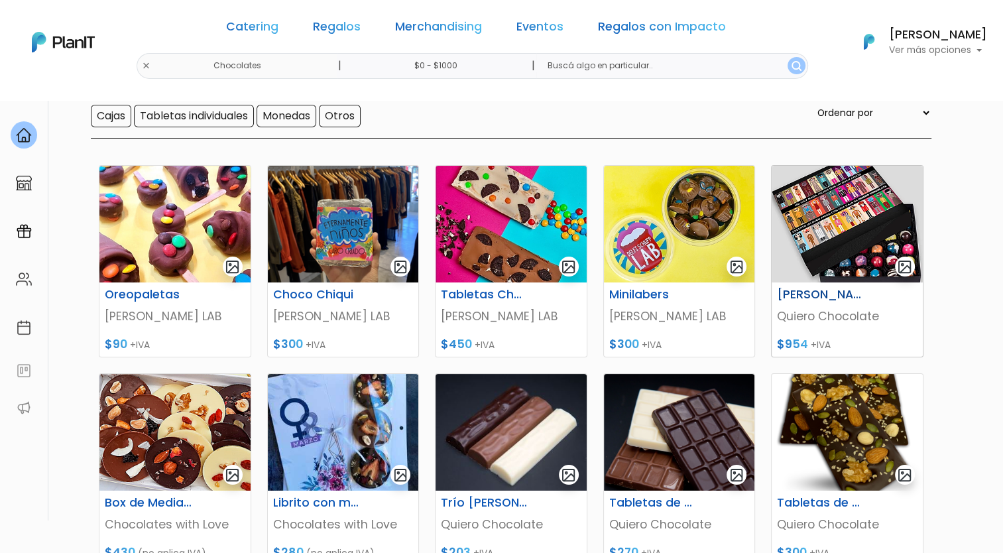
click at [830, 301] on h6 "Caja Amistad" at bounding box center [821, 295] width 104 height 14
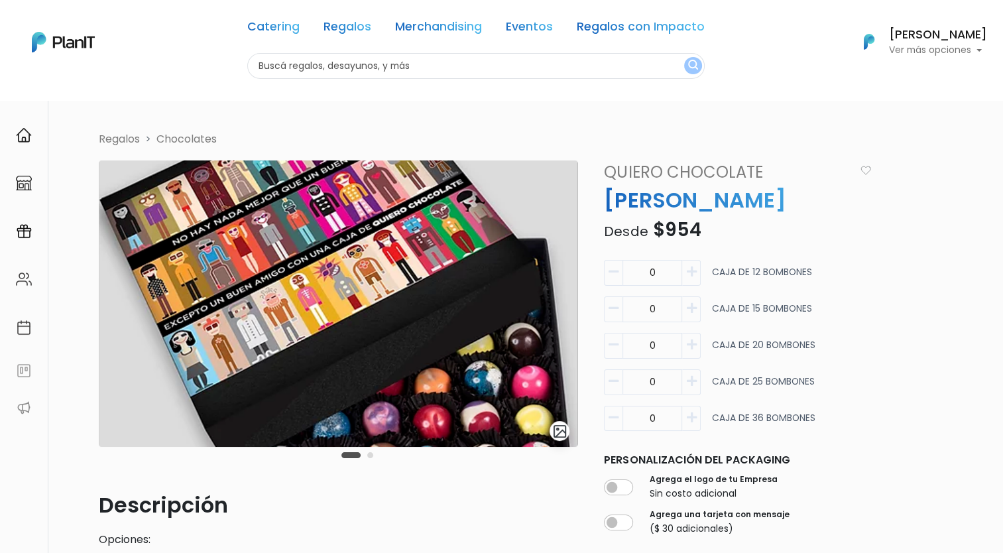
click at [370, 457] on button "Carousel Page 2" at bounding box center [370, 455] width 6 height 6
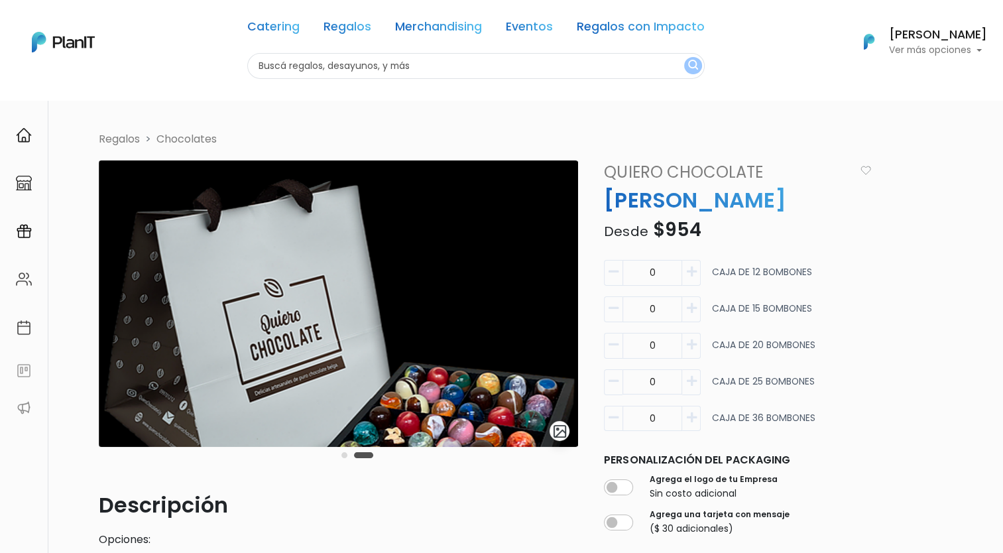
click at [345, 457] on button "Carousel Page 1" at bounding box center [344, 455] width 6 height 6
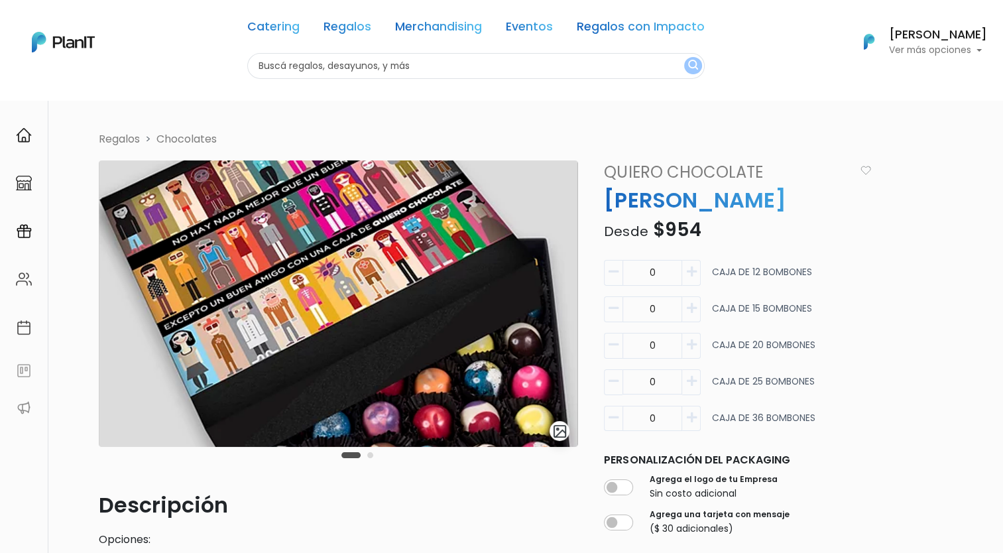
click at [255, 265] on img at bounding box center [338, 303] width 479 height 286
click at [693, 421] on icon "button" at bounding box center [691, 418] width 10 height 12
type input "1"
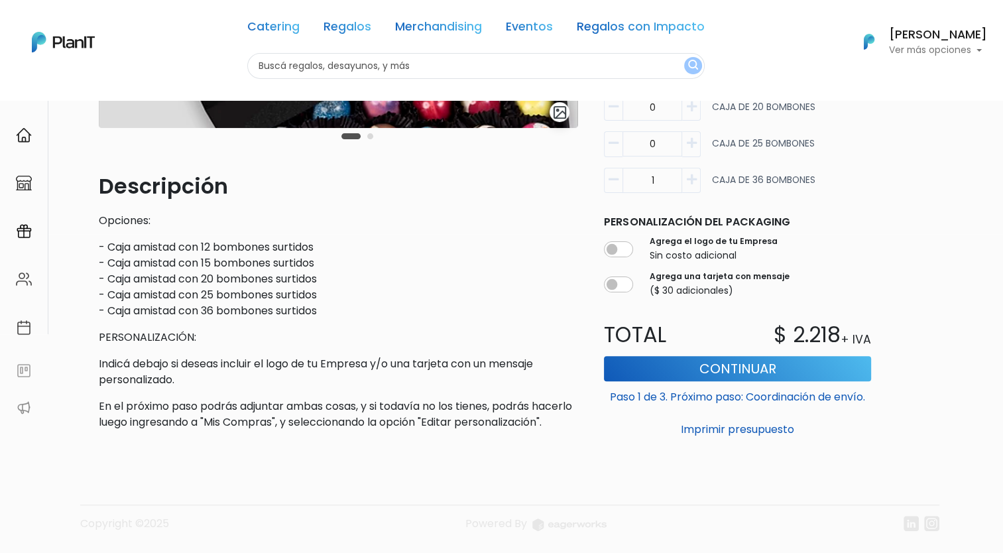
scroll to position [331, 0]
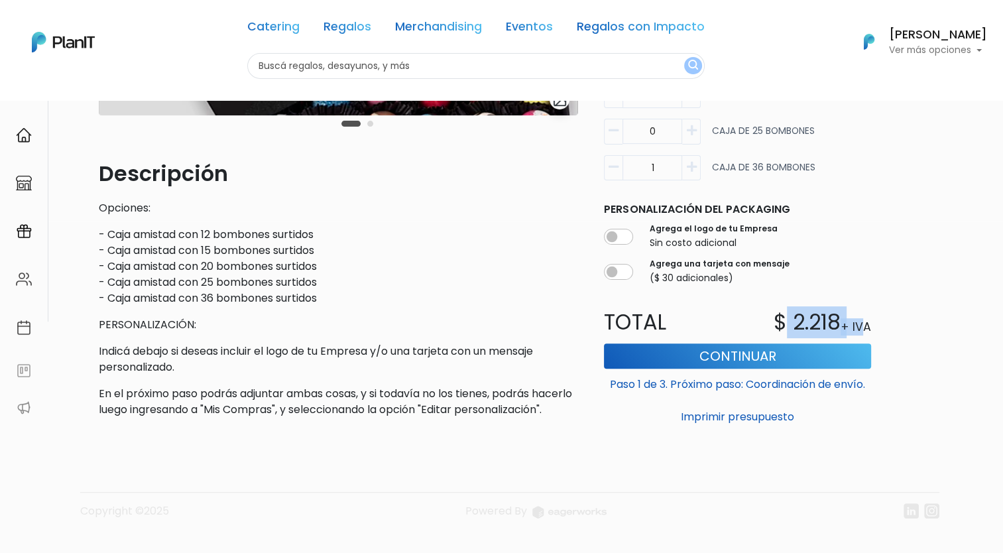
drag, startPoint x: 782, startPoint y: 339, endPoint x: 862, endPoint y: 339, distance: 80.2
click at [862, 338] on div "$ 2.218 + IVA" at bounding box center [808, 322] width 141 height 32
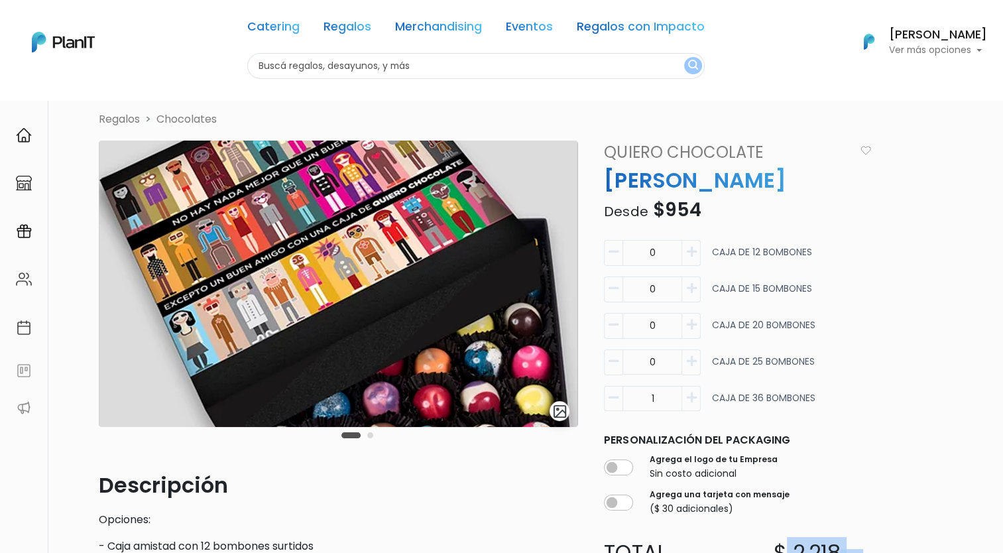
scroll to position [0, 0]
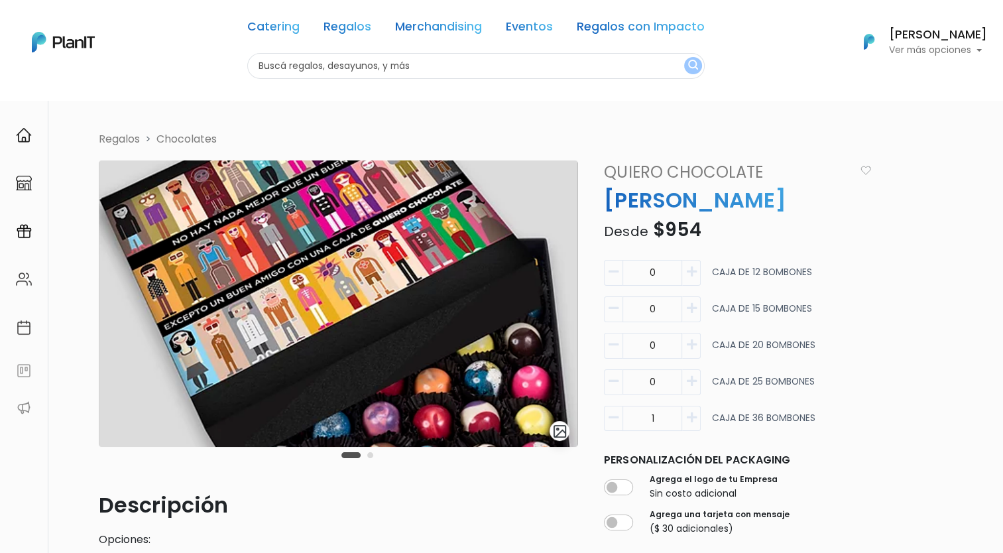
click at [369, 455] on button "Carousel Page 2" at bounding box center [370, 455] width 6 height 6
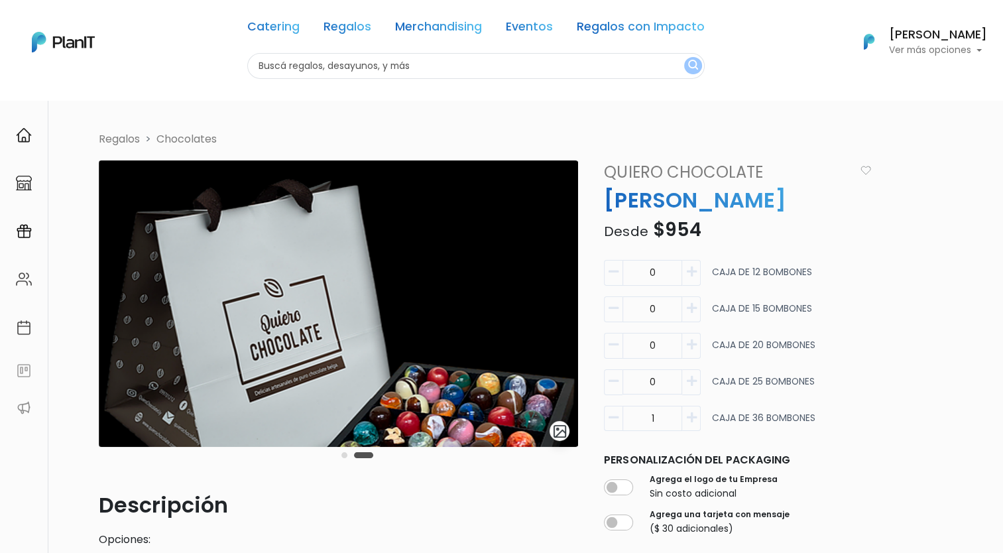
click at [369, 455] on button "Carousel Page 2 (Current Slide)" at bounding box center [363, 455] width 19 height 6
click at [345, 456] on button "Carousel Page 1" at bounding box center [344, 455] width 6 height 6
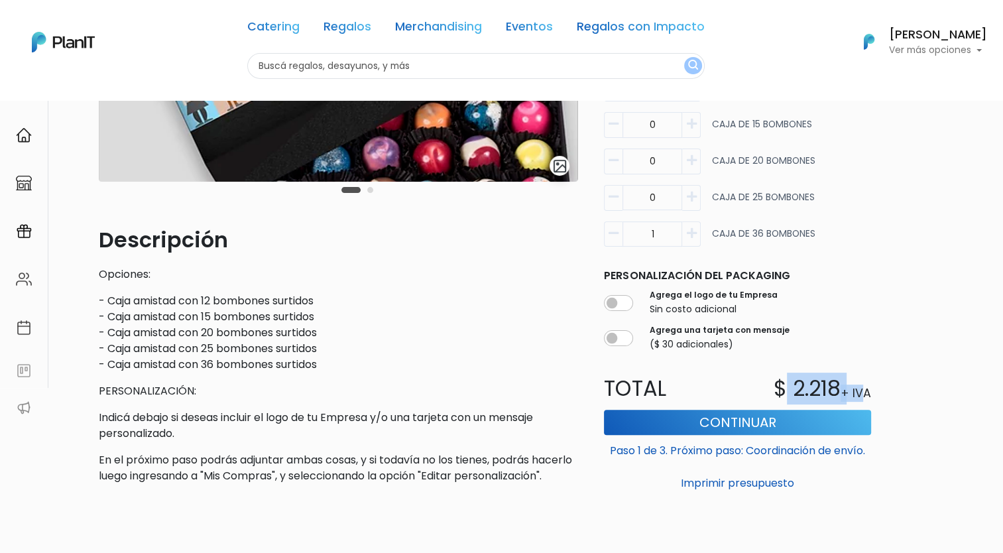
scroll to position [331, 0]
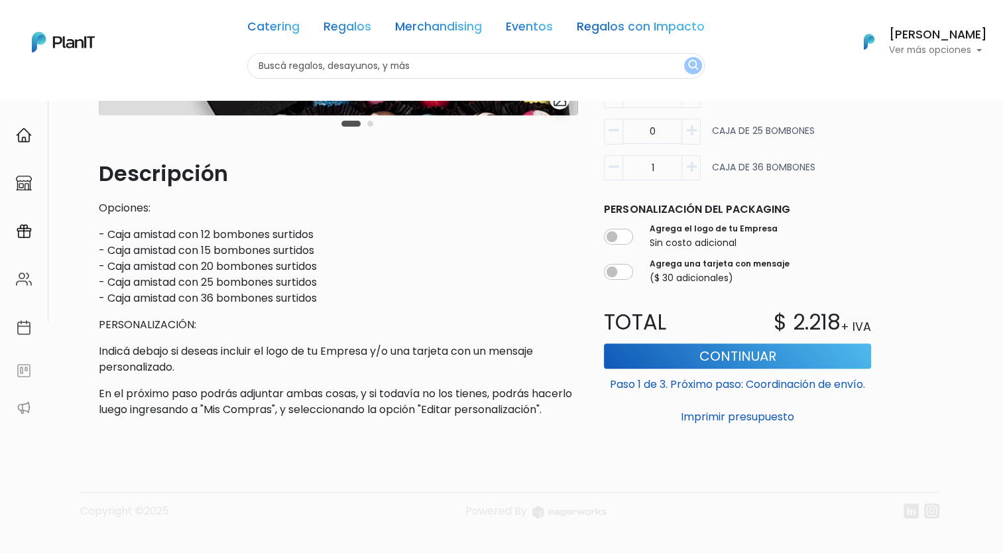
click at [798, 288] on div "Agrega una tarjeta con mensaje ($ 30 adicionales)" at bounding box center [737, 271] width 267 height 32
click at [615, 253] on div "Agrega el logo de tu Empresa Sin costo adicional" at bounding box center [737, 236] width 267 height 32
click at [615, 245] on input "checkbox" at bounding box center [618, 237] width 29 height 16
checkbox input "true"
click at [617, 280] on input "checkbox" at bounding box center [618, 272] width 29 height 16
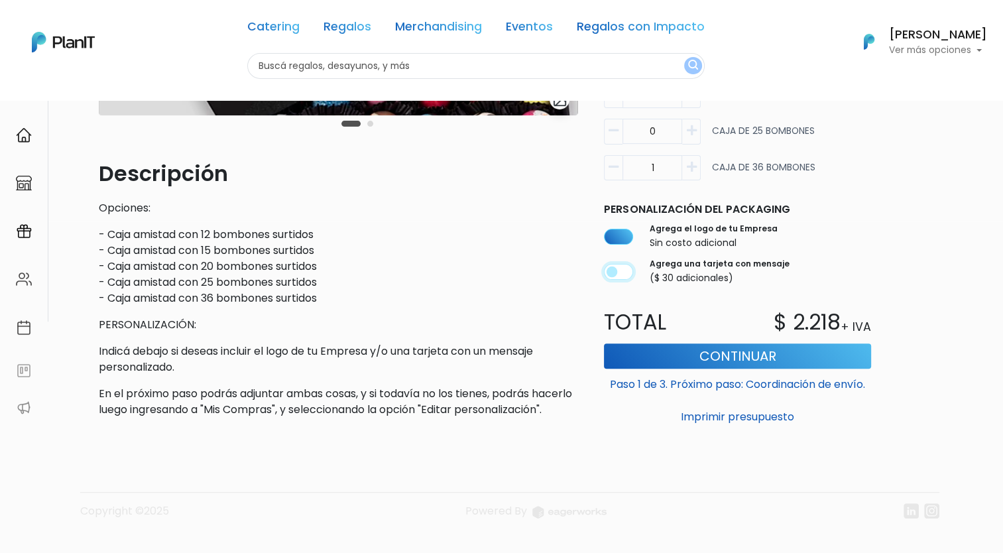
checkbox input "true"
click at [743, 367] on button "Continuar" at bounding box center [737, 355] width 267 height 25
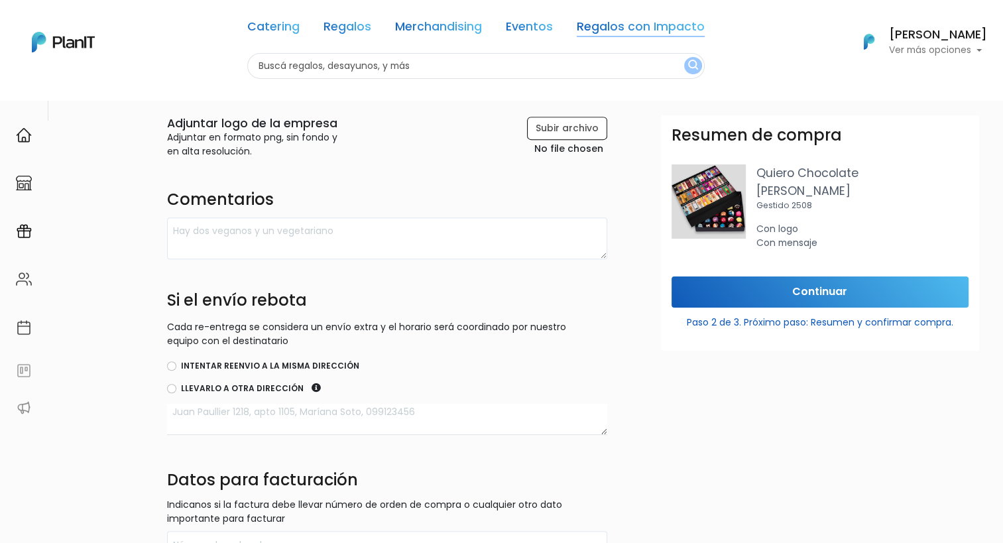
scroll to position [530, 0]
